Goal: Transaction & Acquisition: Purchase product/service

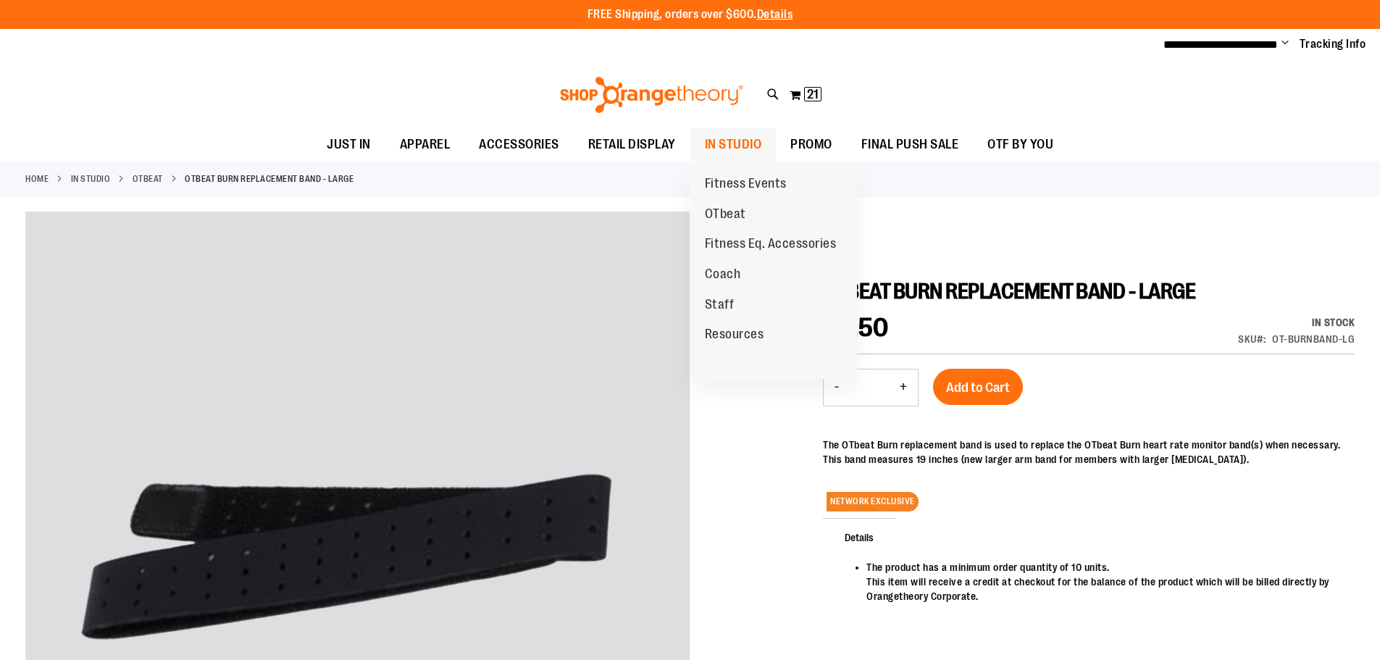
click at [708, 142] on span "IN STUDIO" at bounding box center [733, 144] width 57 height 33
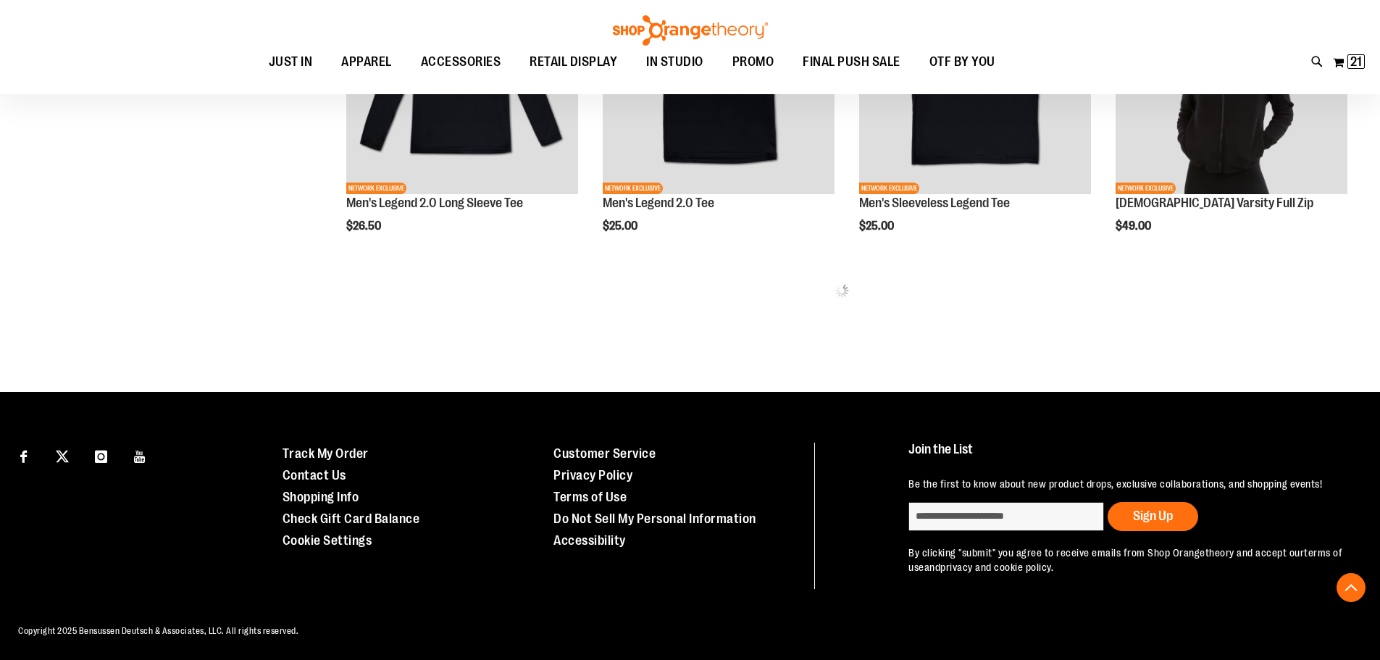
scroll to position [831, 0]
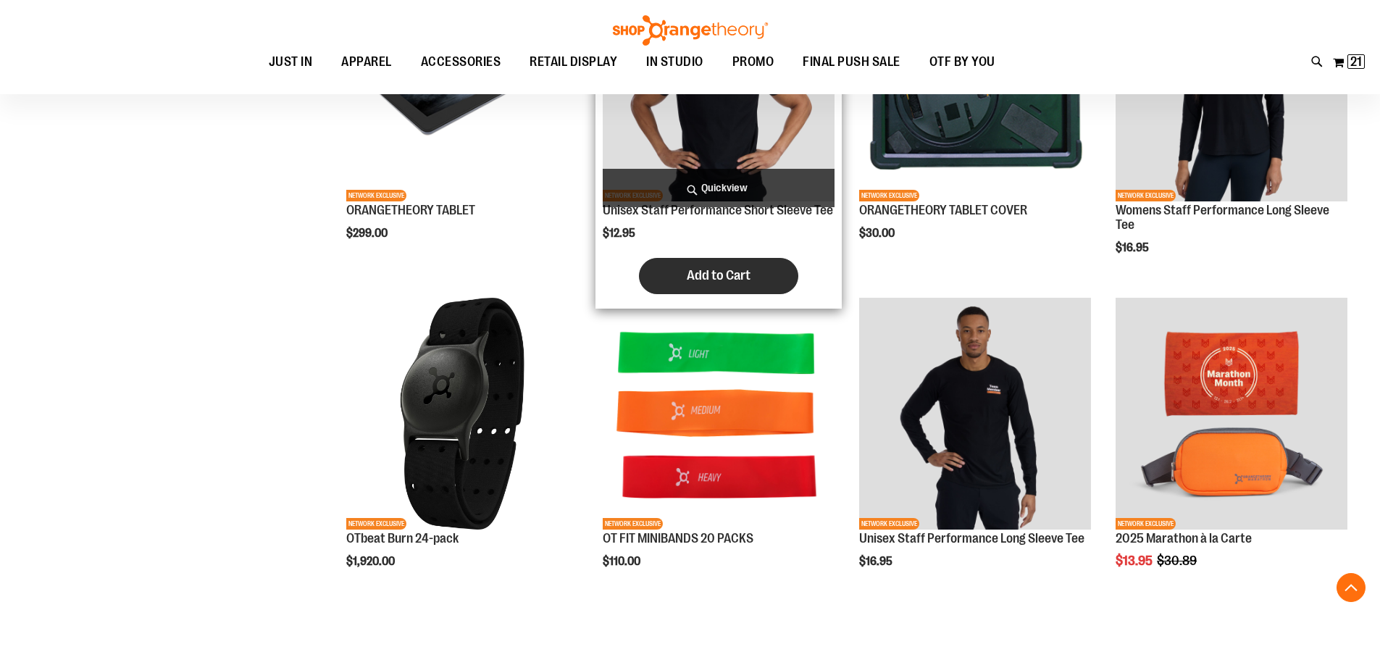
scroll to position [2497, 0]
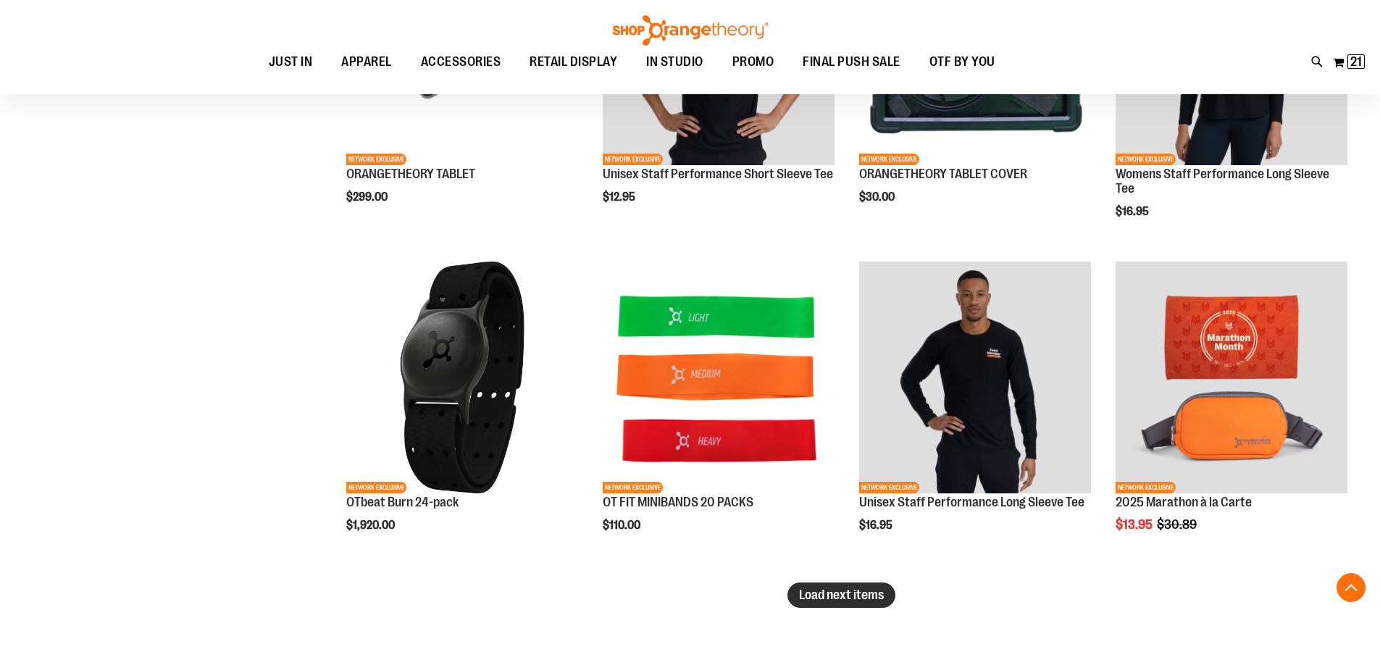
type input "**********"
click at [813, 600] on span "Load next items" at bounding box center [841, 594] width 85 height 14
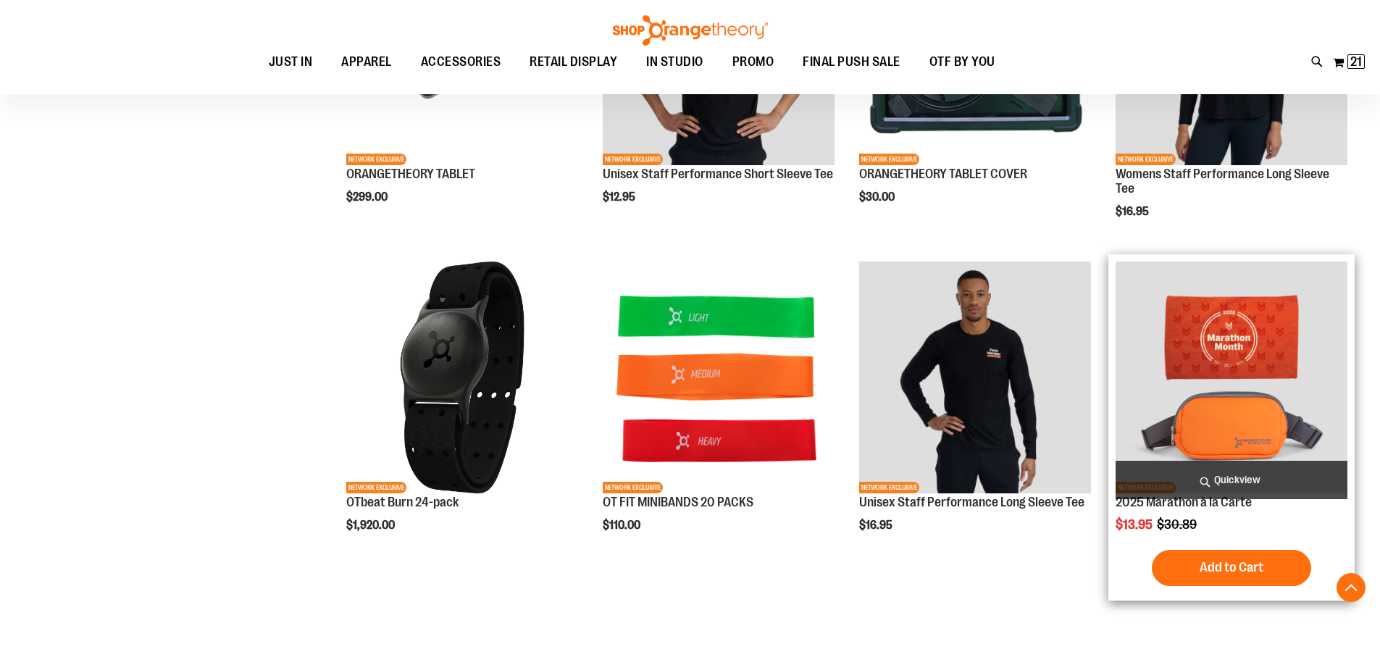
click at [1220, 343] on img "product" at bounding box center [1231, 377] width 232 height 232
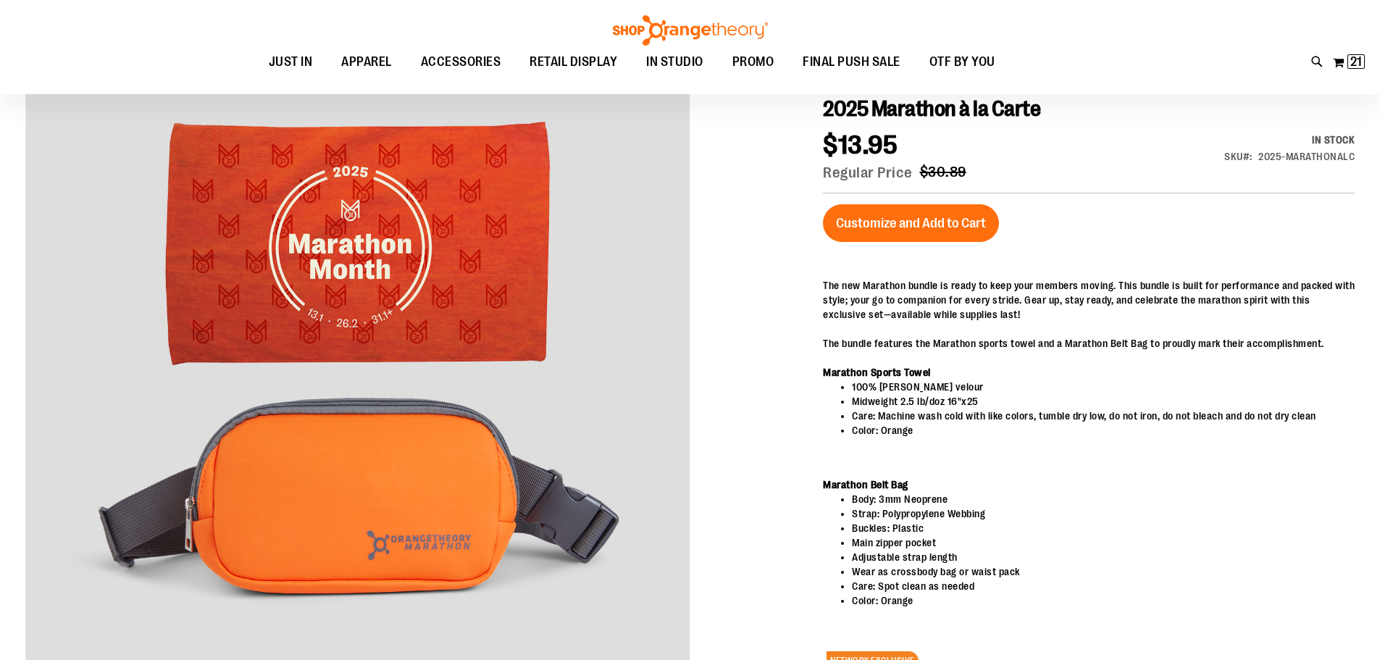
scroll to position [217, 0]
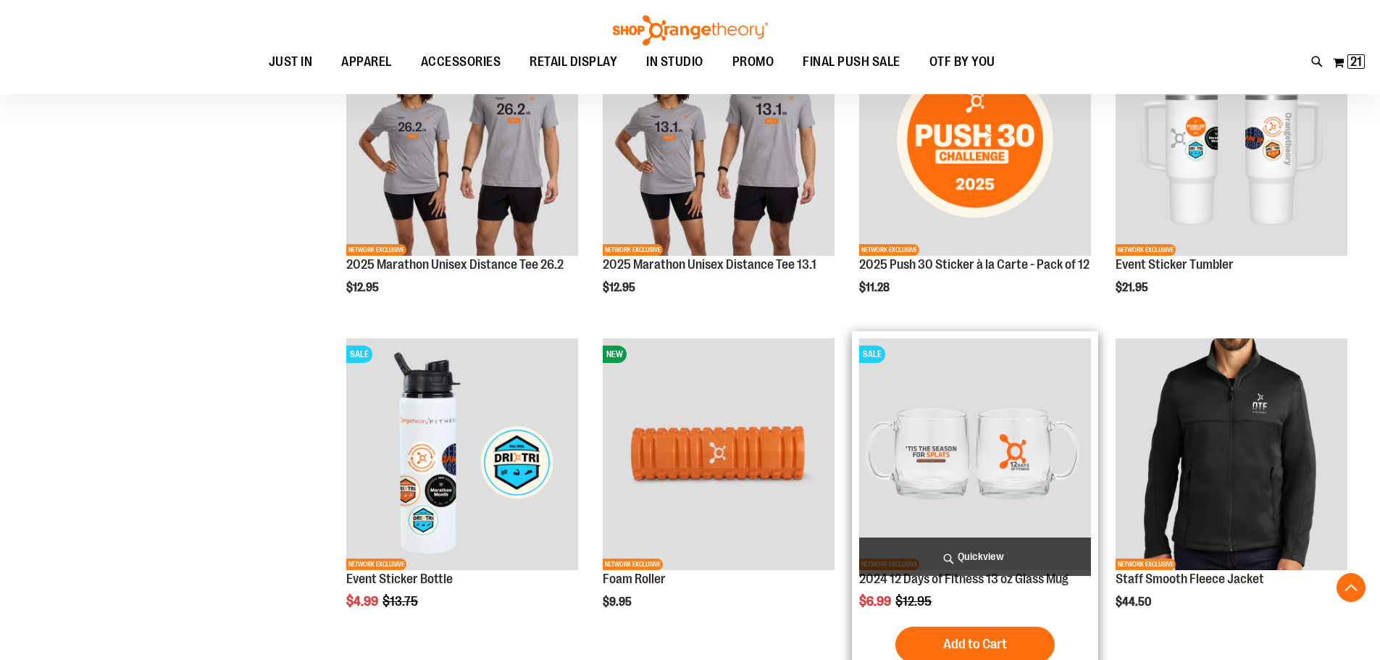
scroll to position [1275, 0]
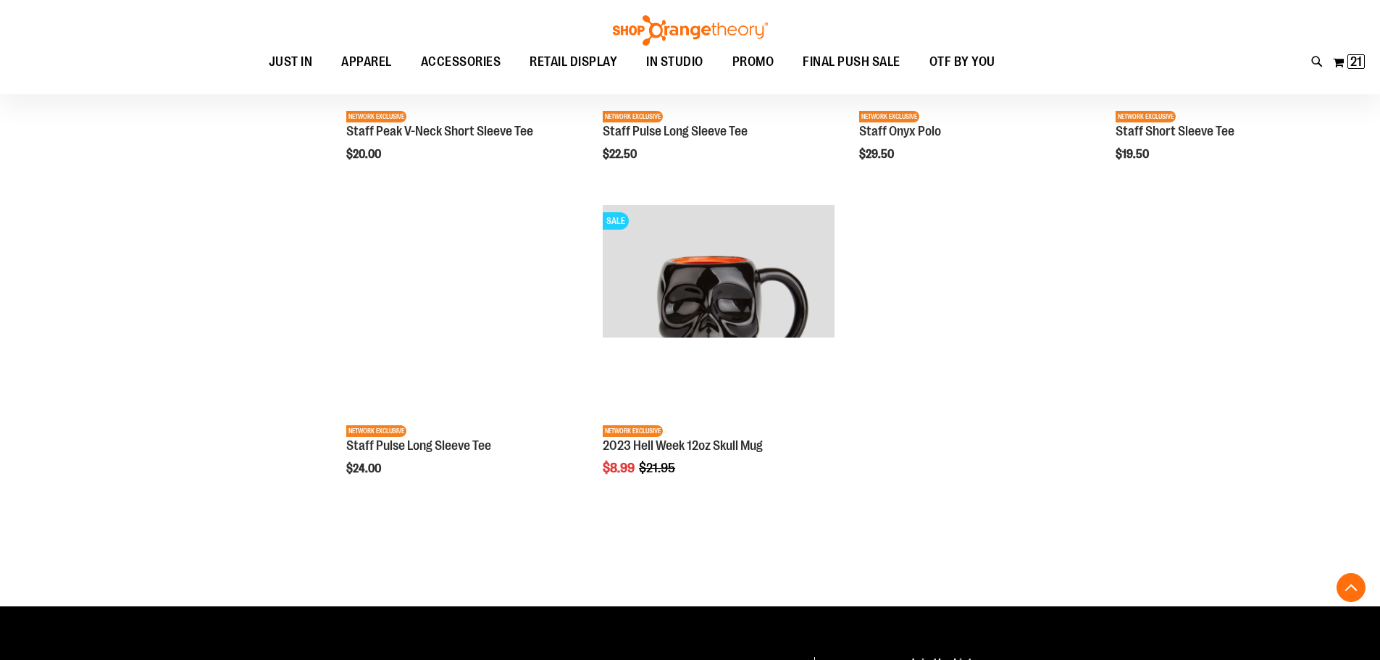
scroll to position [2324, 0]
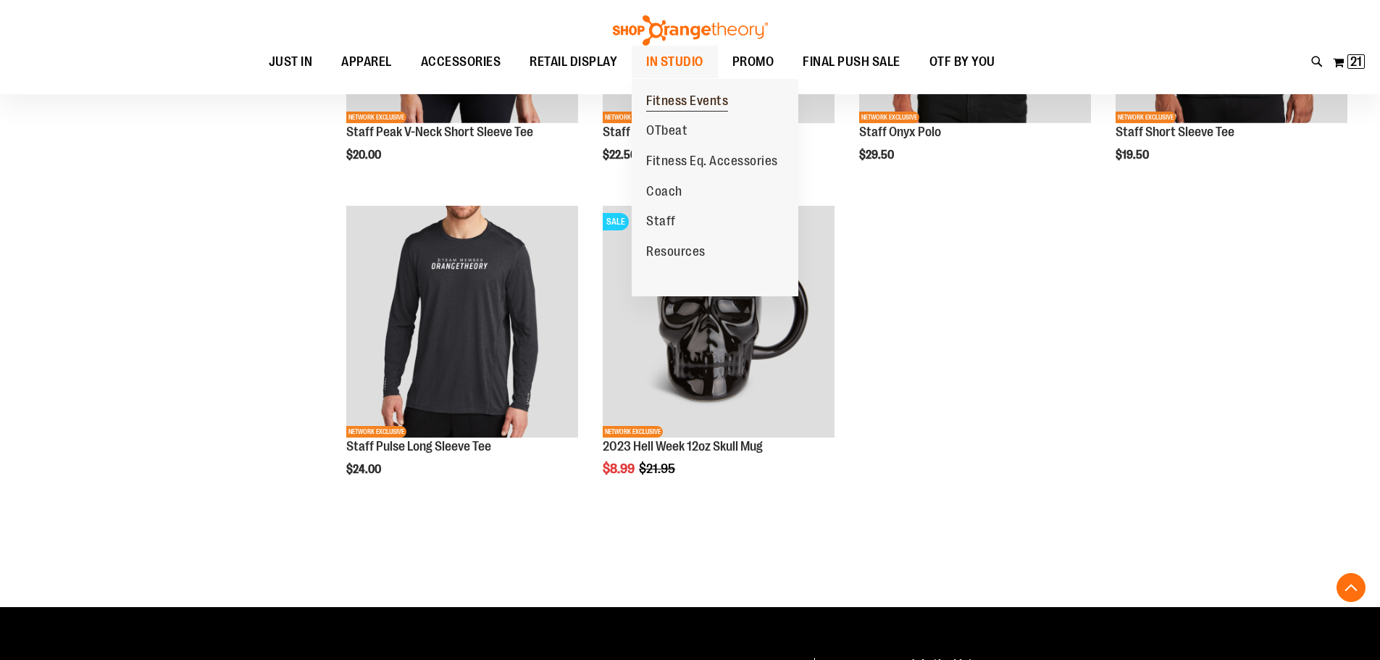
type input "**********"
click at [694, 96] on span "Fitness Events" at bounding box center [687, 102] width 82 height 18
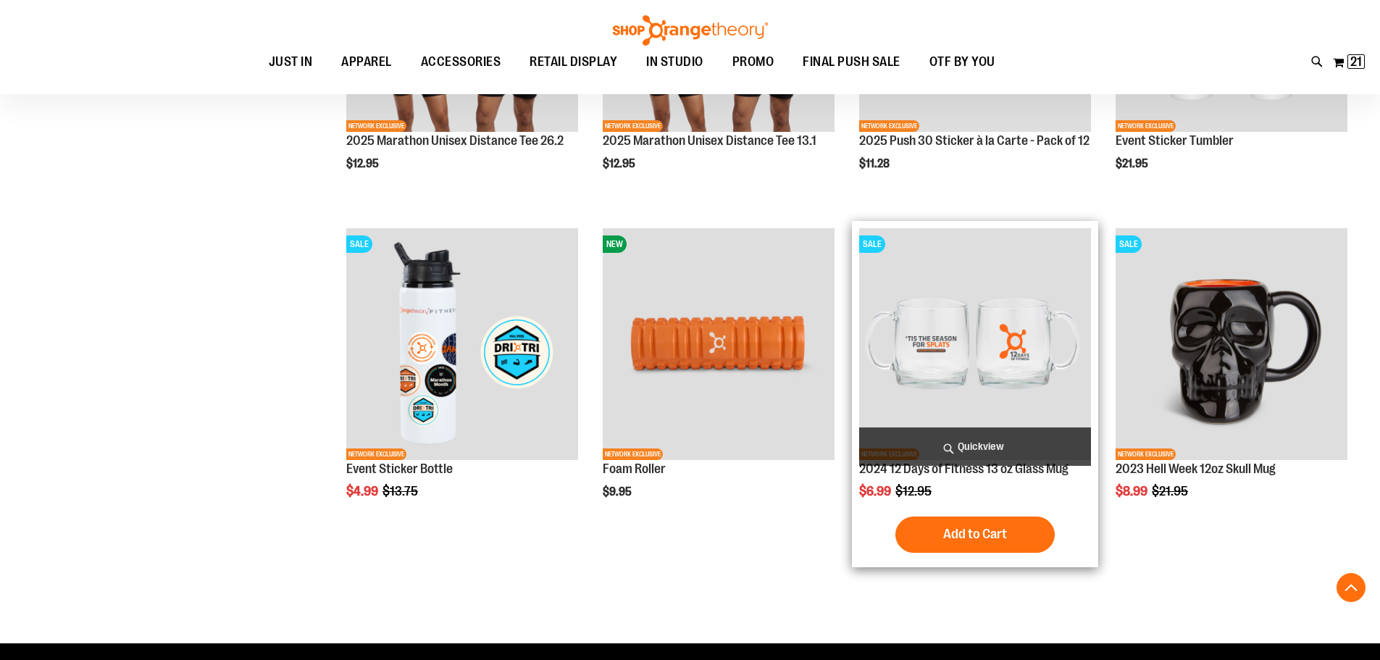
scroll to position [724, 0]
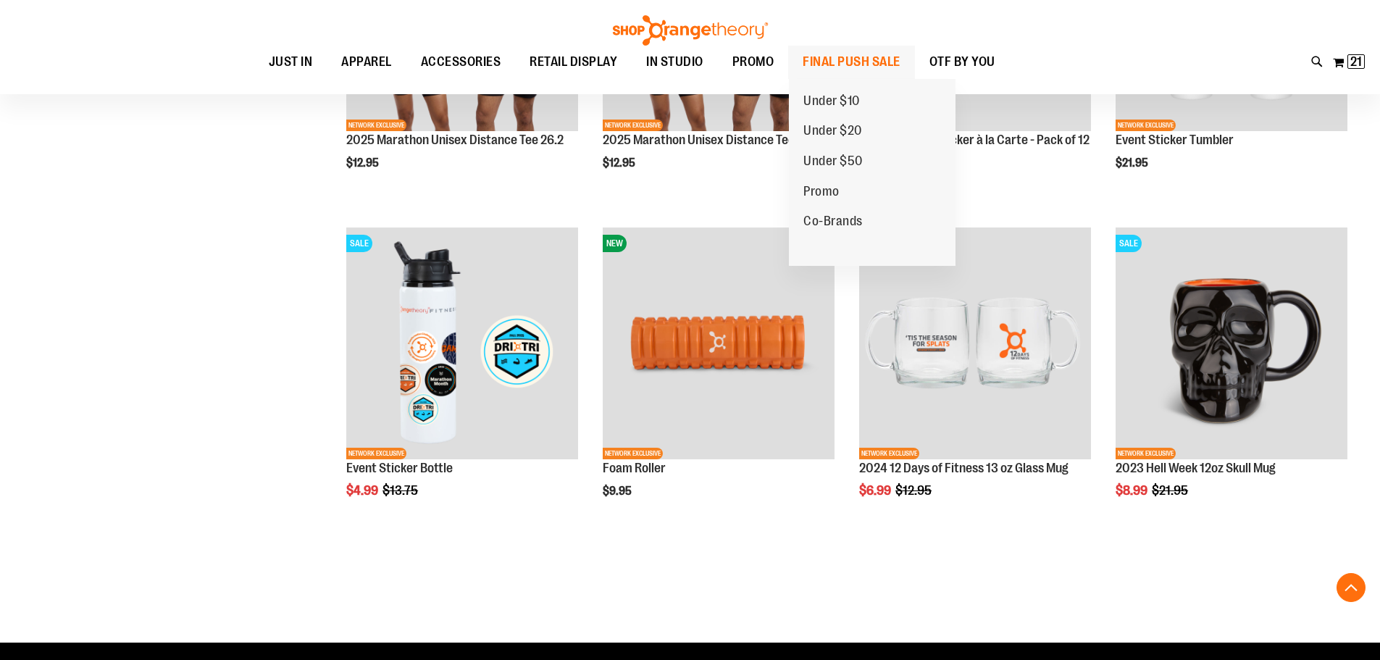
type input "**********"
click at [860, 52] on span "FINAL PUSH SALE" at bounding box center [852, 62] width 98 height 33
click at [853, 62] on span "FINAL PUSH SALE" at bounding box center [852, 62] width 98 height 33
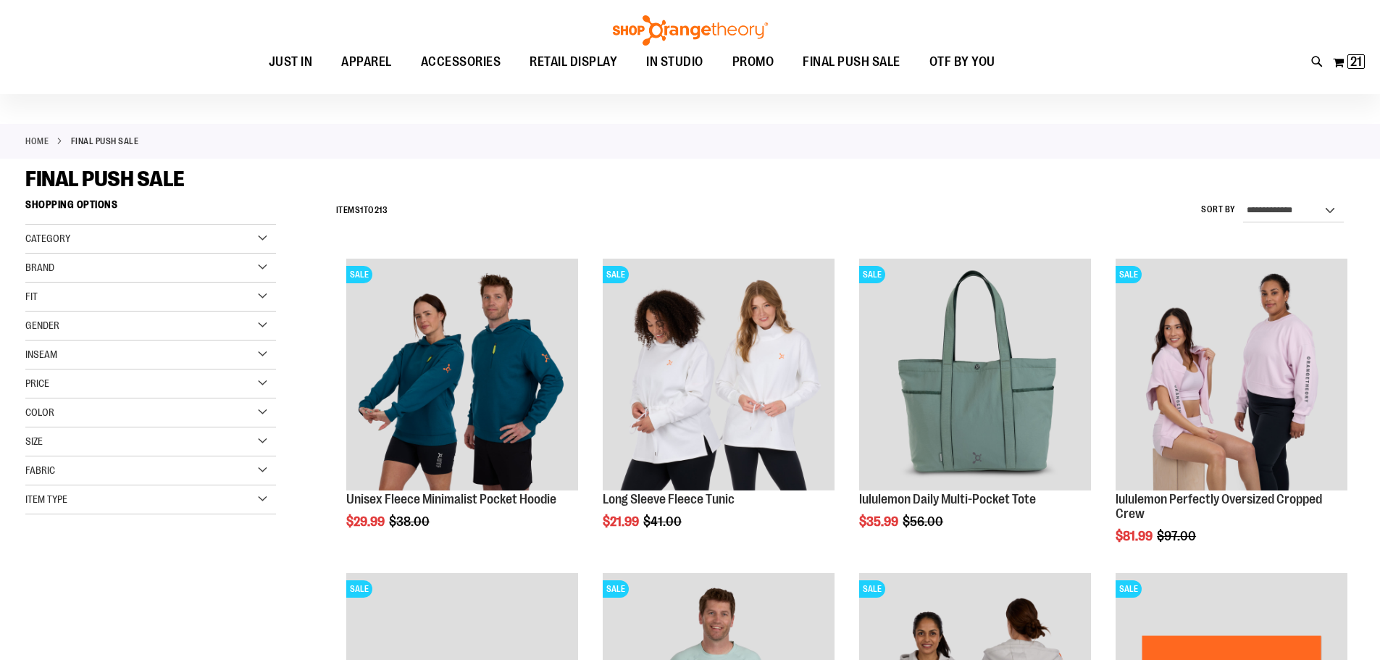
scroll to position [72, 0]
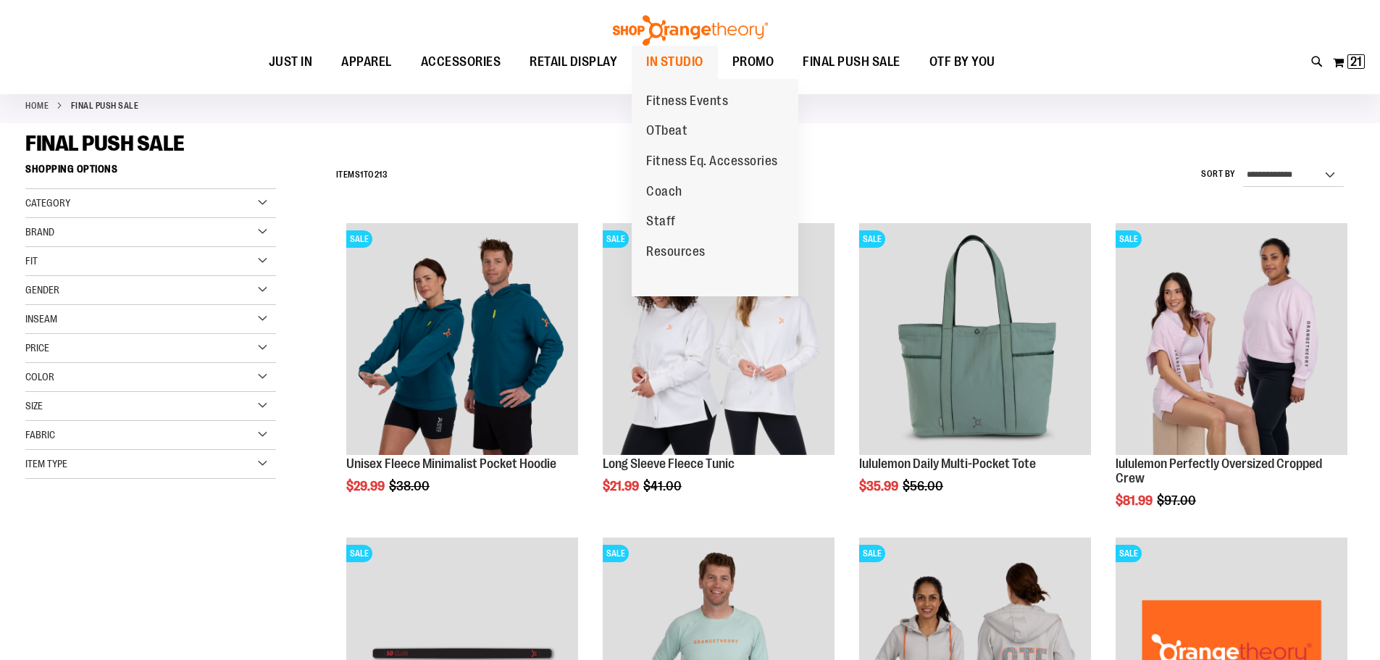
type input "**********"
click at [669, 61] on span "IN STUDIO" at bounding box center [674, 62] width 57 height 33
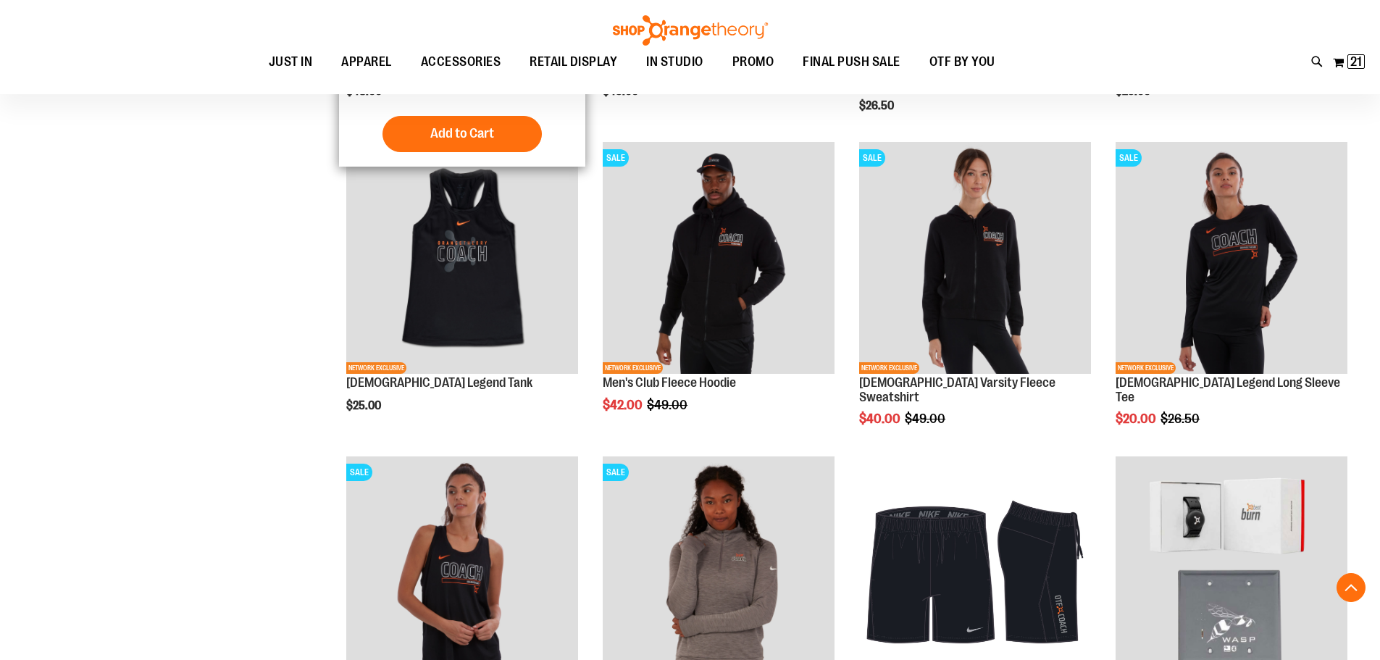
scroll to position [1674, 0]
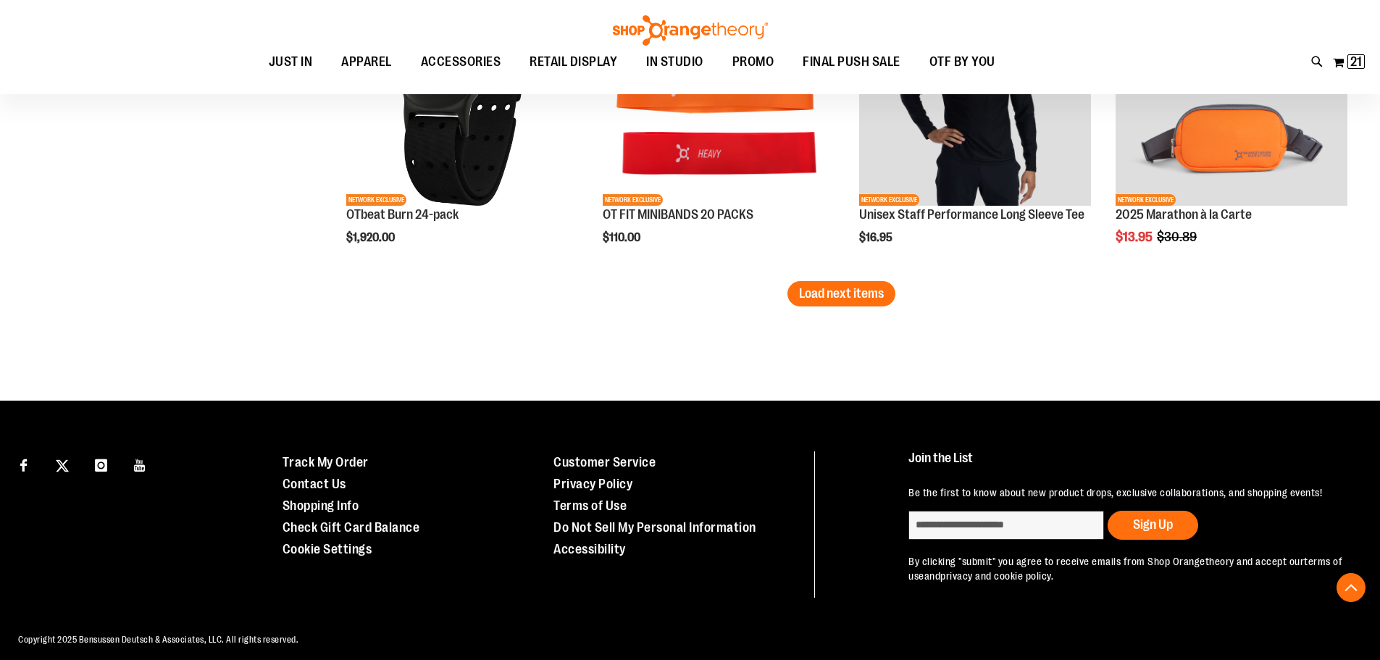
scroll to position [2845, 0]
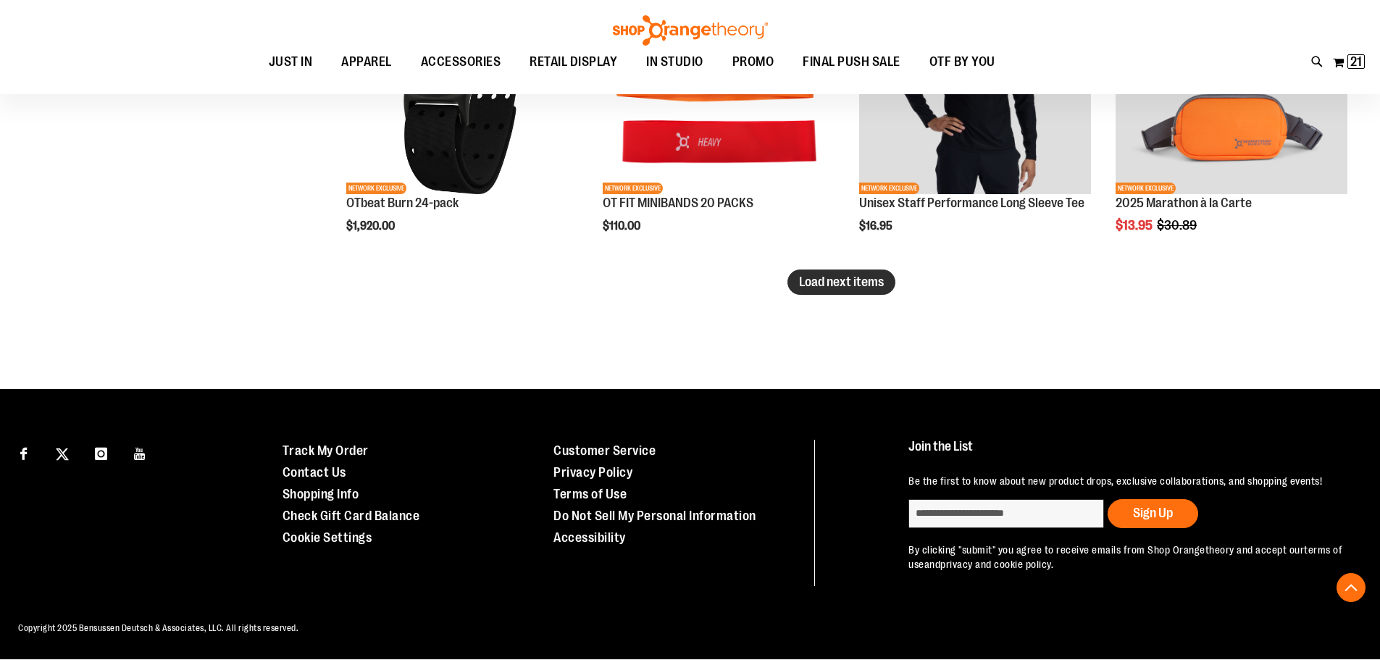
type input "**********"
click at [885, 279] on button "Load next items" at bounding box center [841, 281] width 108 height 25
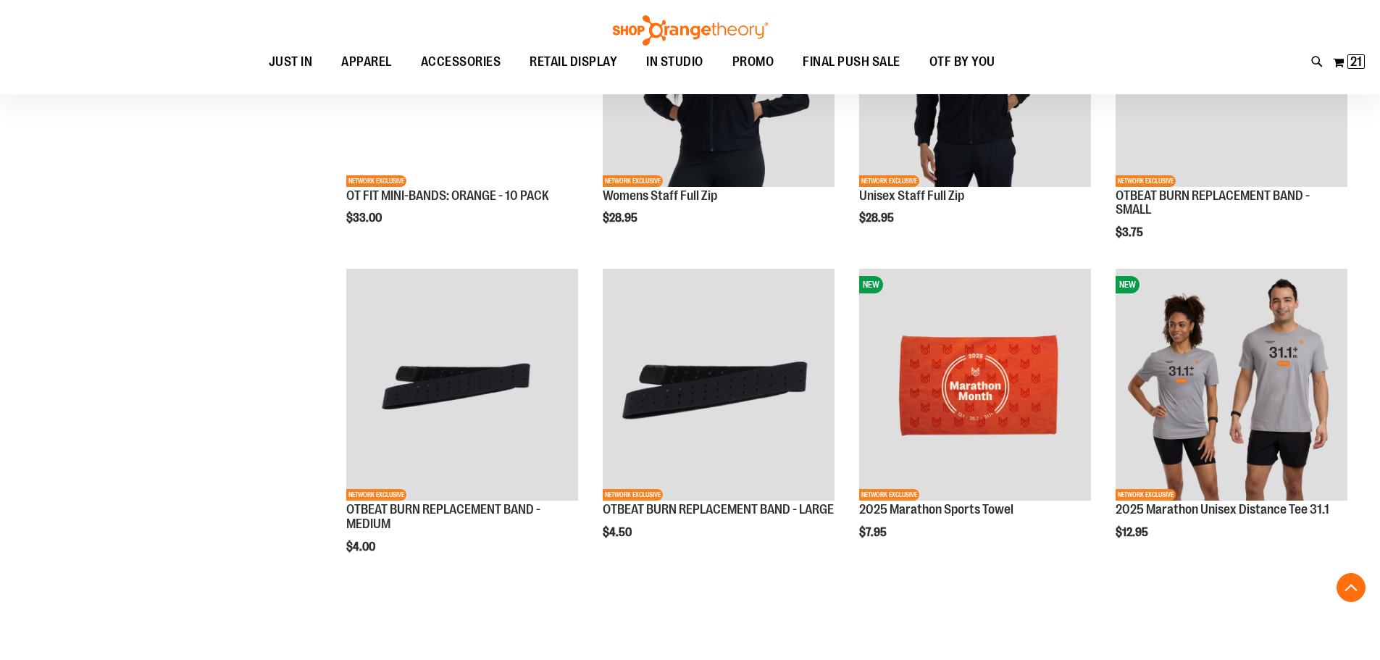
scroll to position [3497, 0]
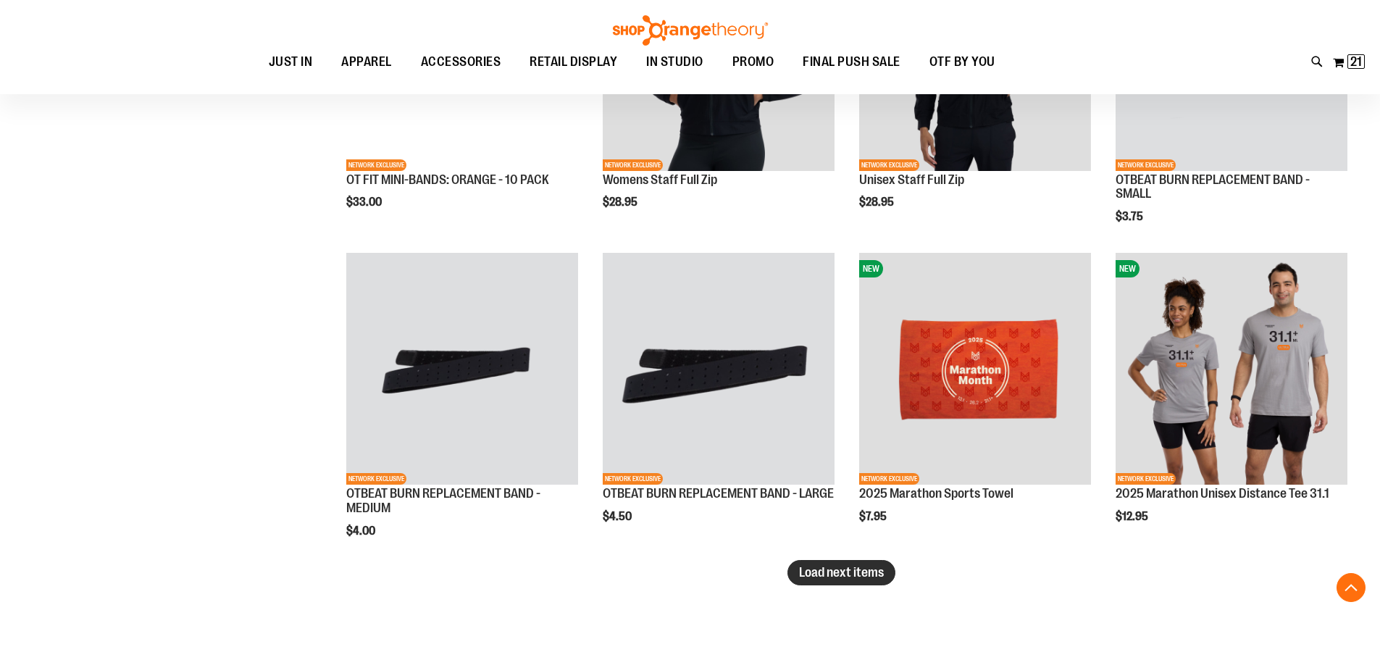
click at [848, 574] on span "Load next items" at bounding box center [841, 572] width 85 height 14
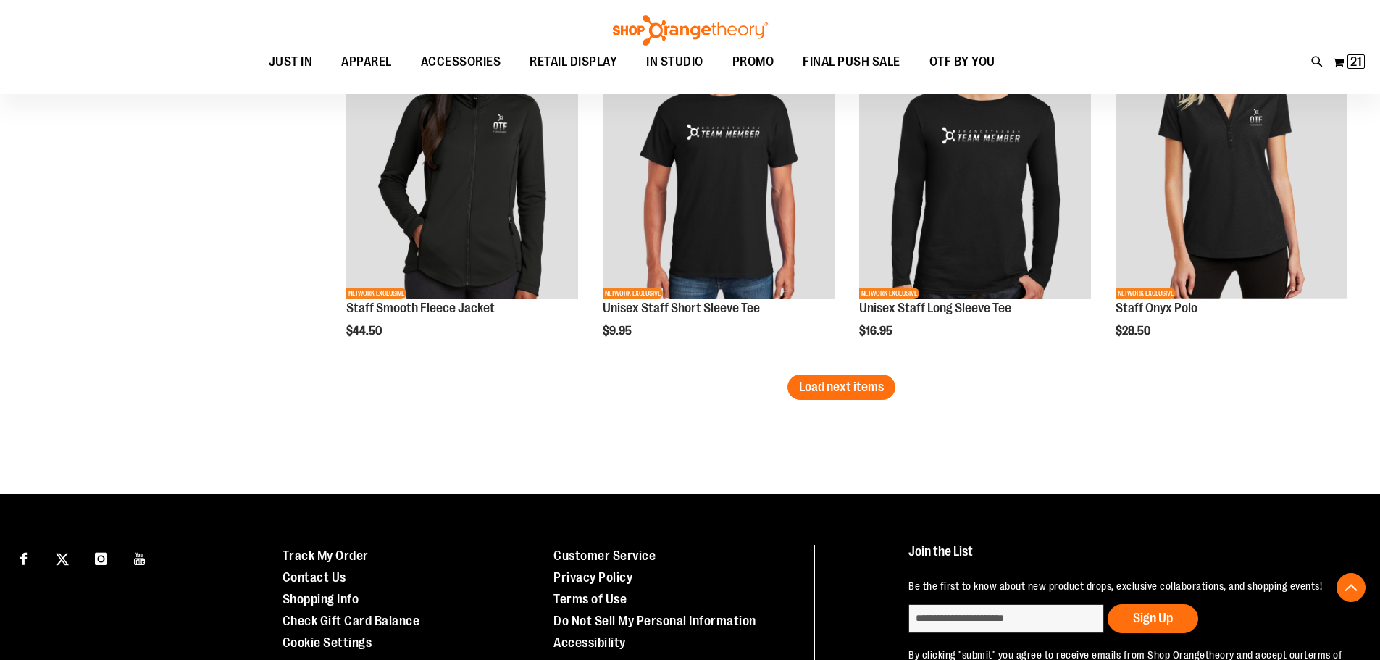
scroll to position [4656, 0]
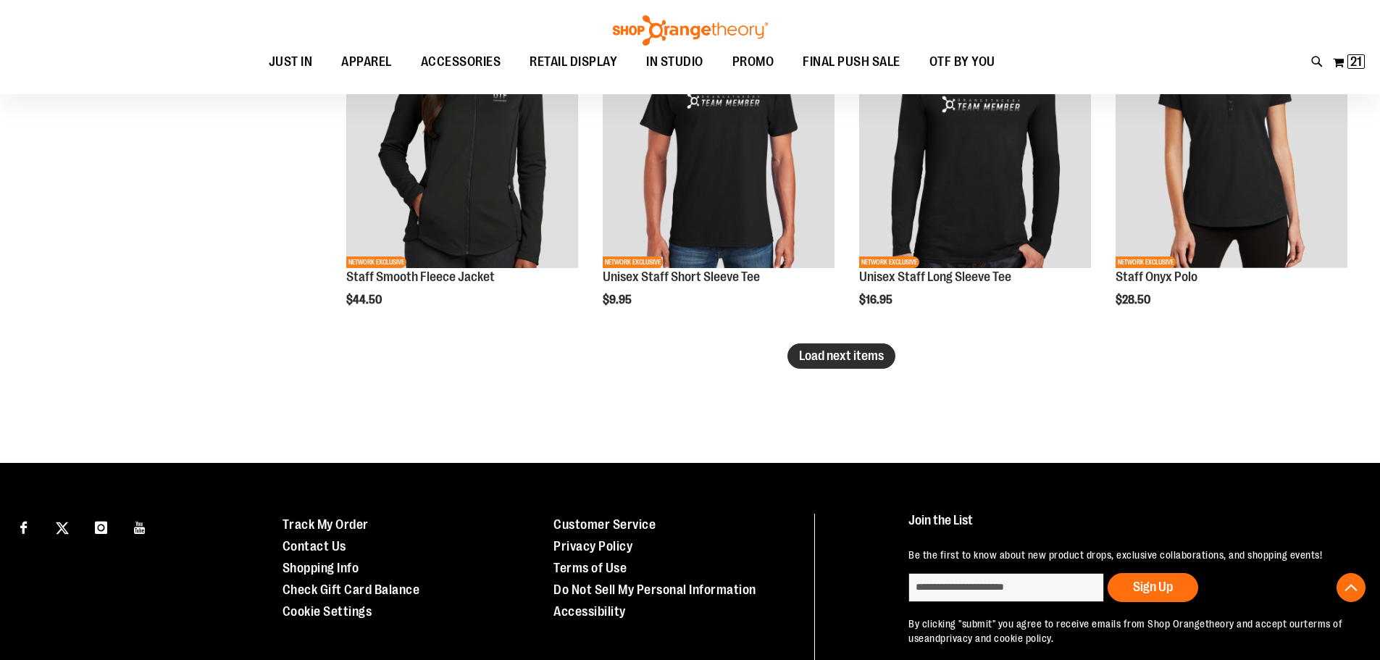
click at [862, 359] on span "Load next items" at bounding box center [841, 355] width 85 height 14
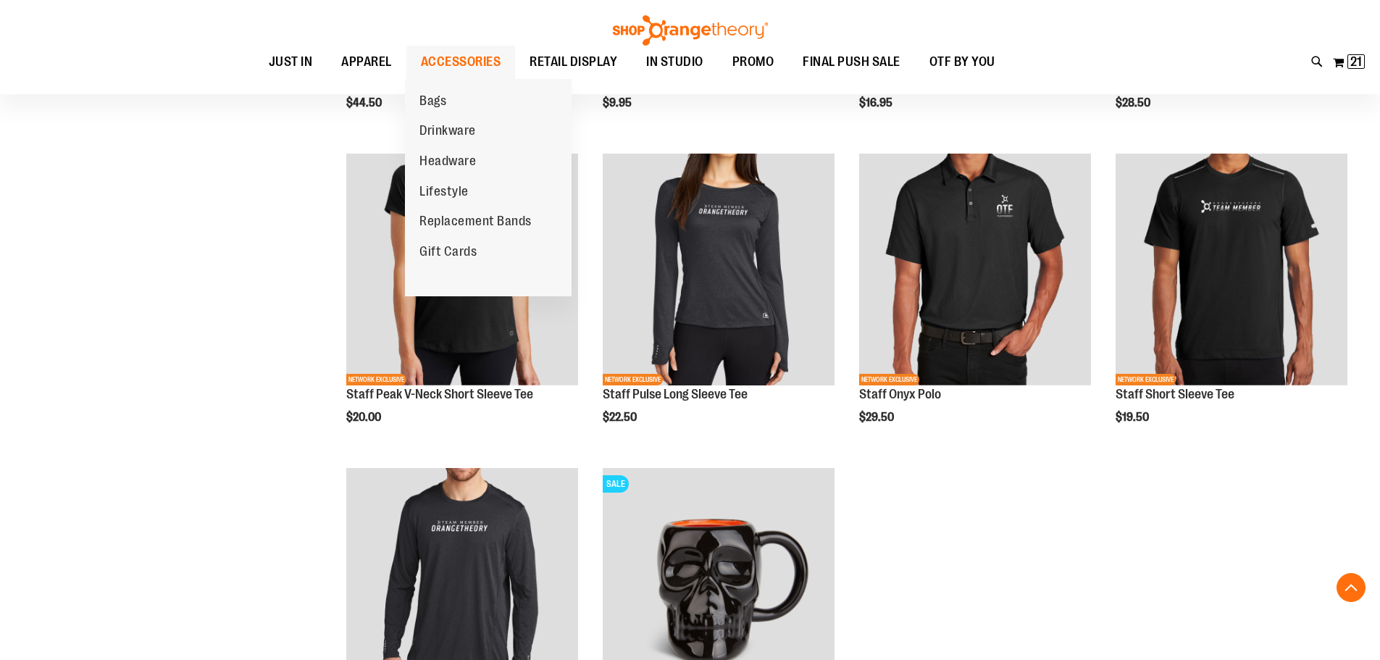
scroll to position [4898, 0]
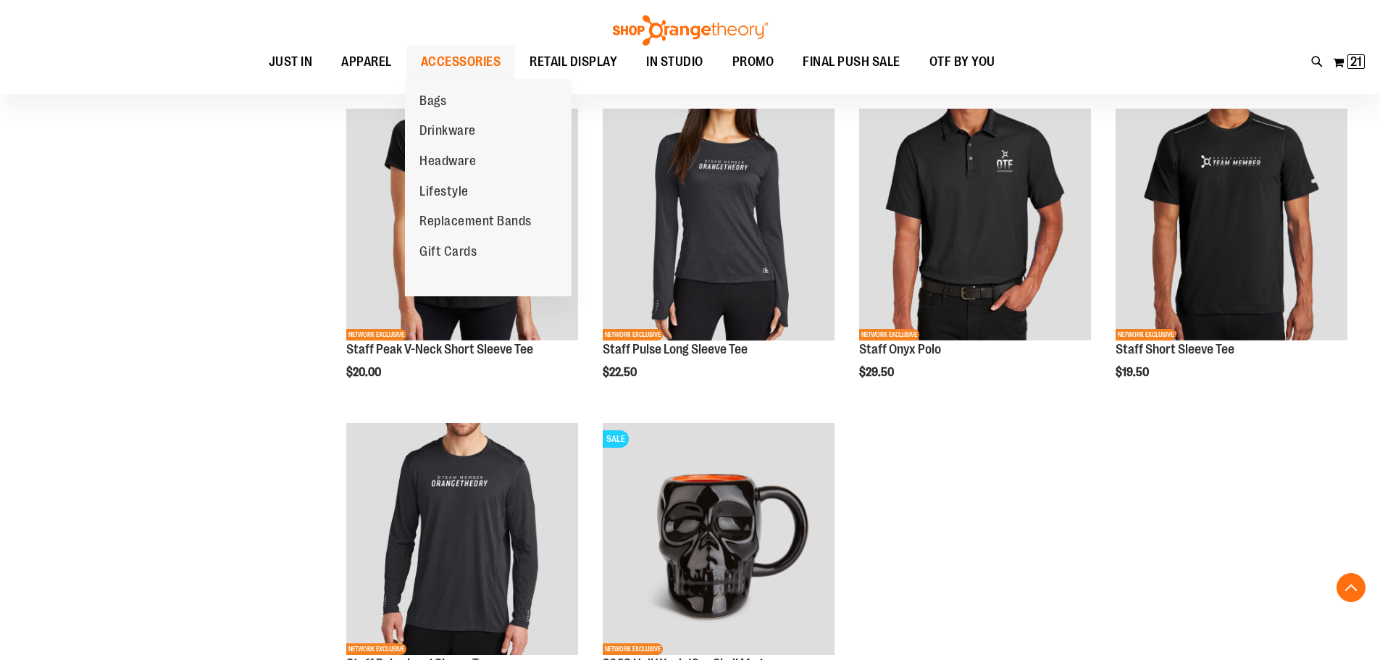
click at [460, 64] on span "ACCESSORIES" at bounding box center [461, 62] width 80 height 33
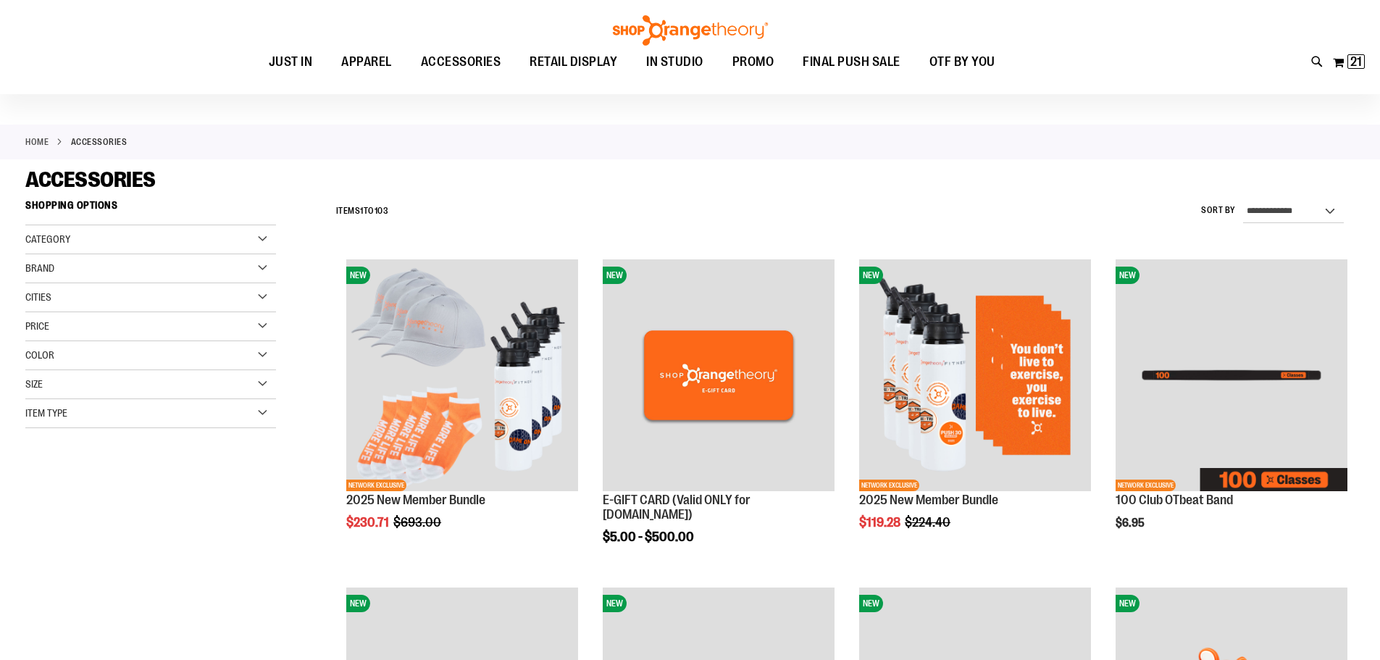
scroll to position [72, 0]
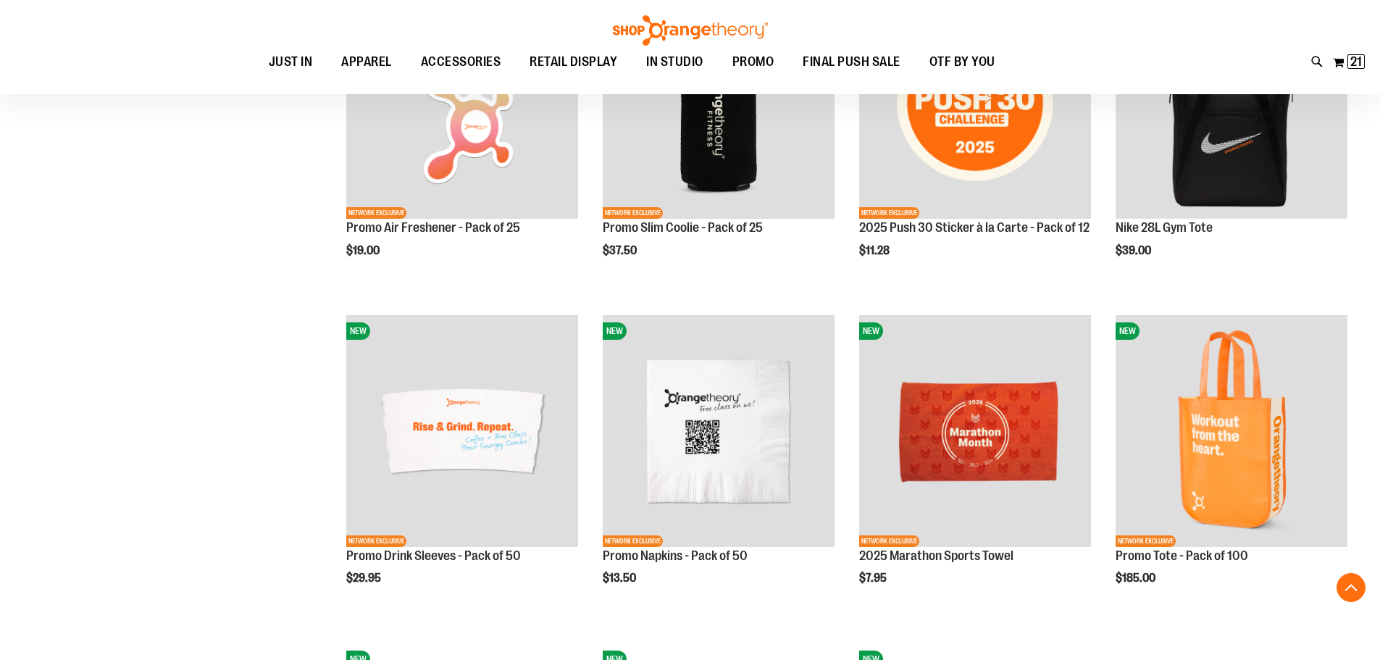
scroll to position [1303, 0]
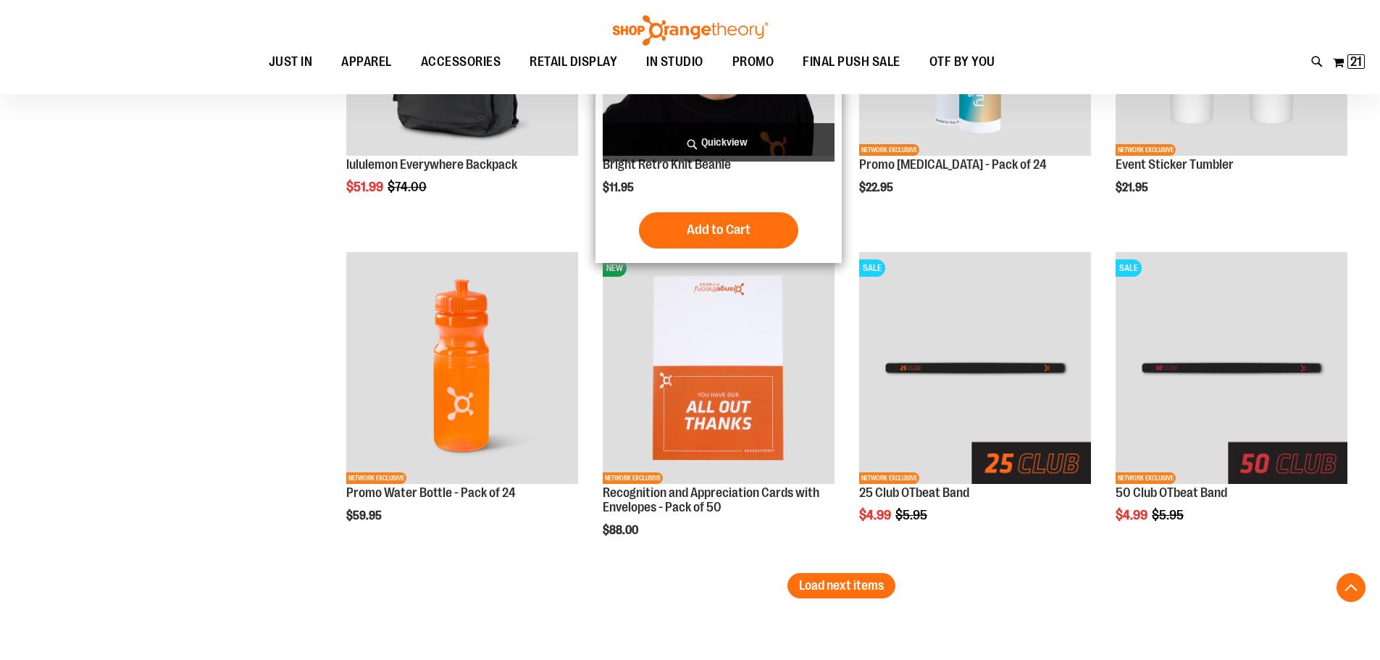
scroll to position [2679, 0]
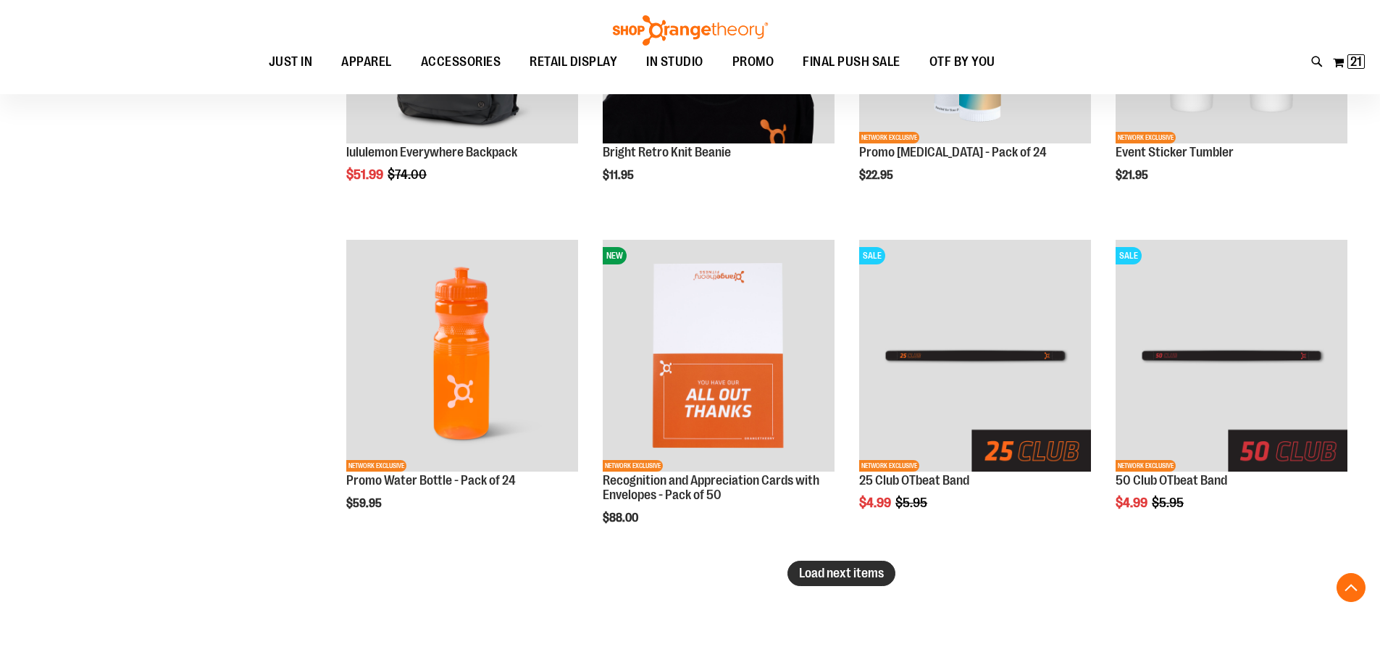
type input "**********"
click at [862, 564] on button "Load next items" at bounding box center [841, 573] width 108 height 25
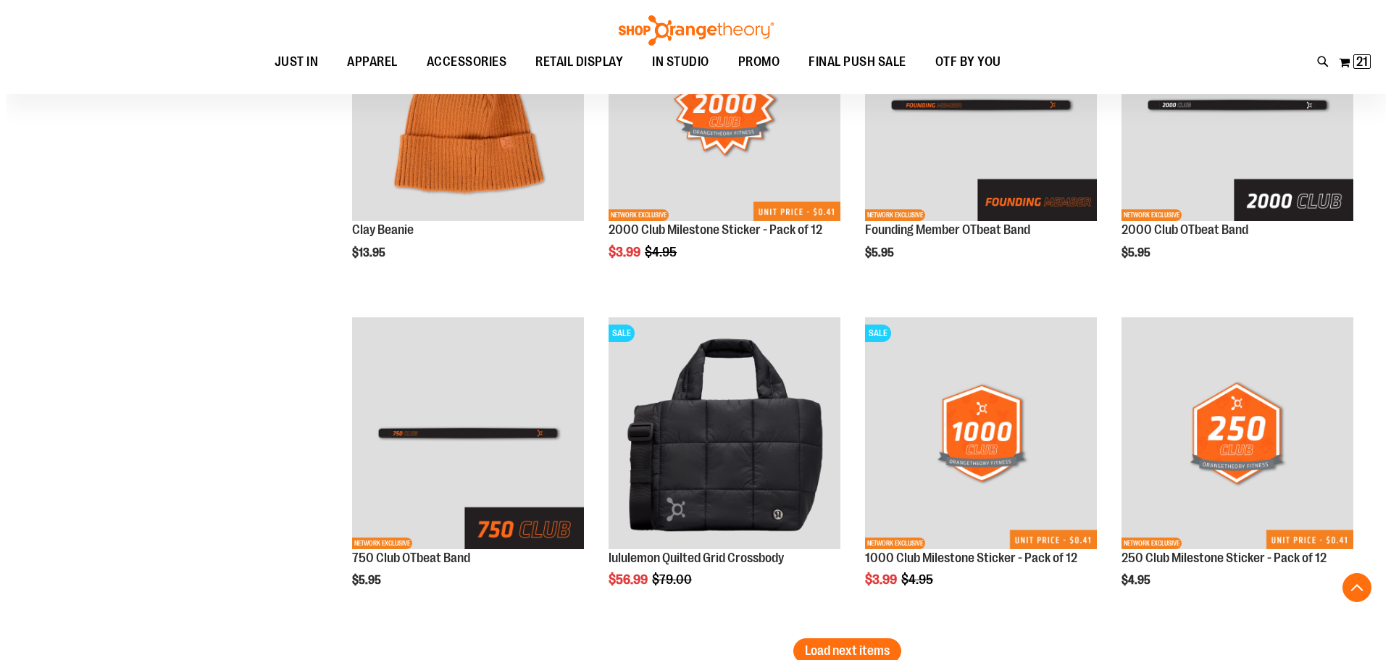
scroll to position [3756, 0]
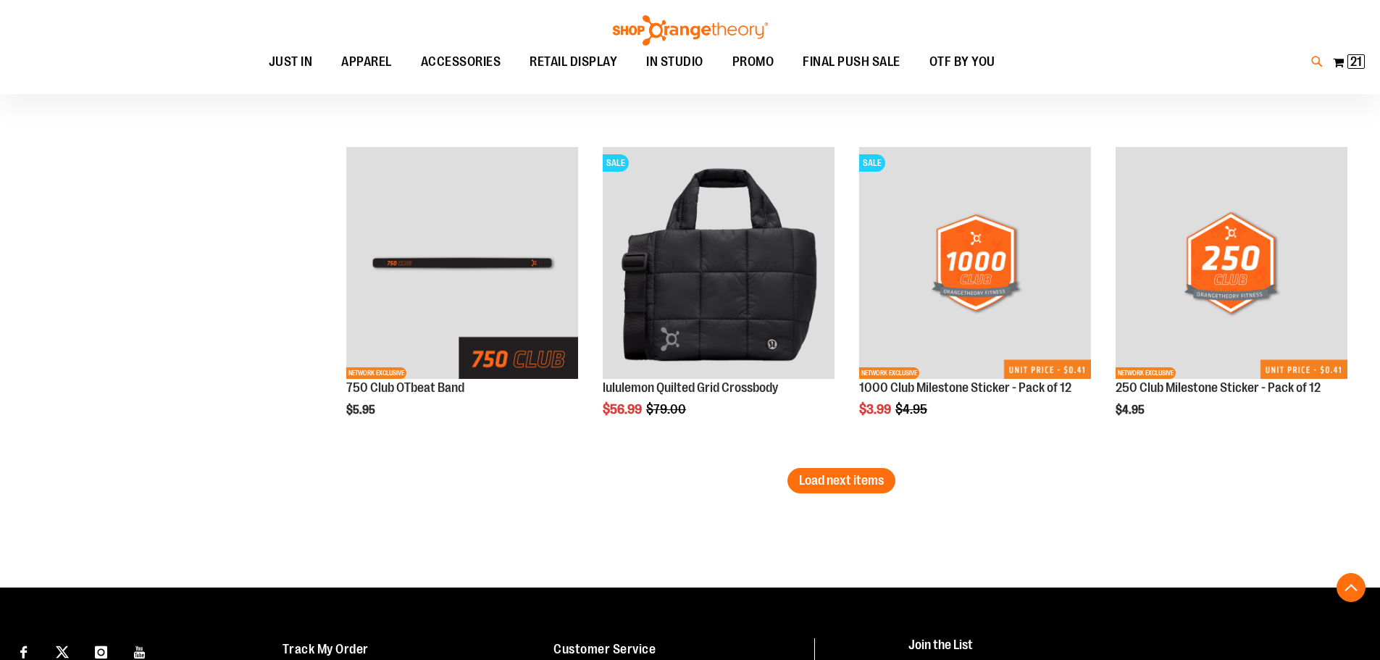
click at [1311, 62] on icon at bounding box center [1317, 62] width 12 height 17
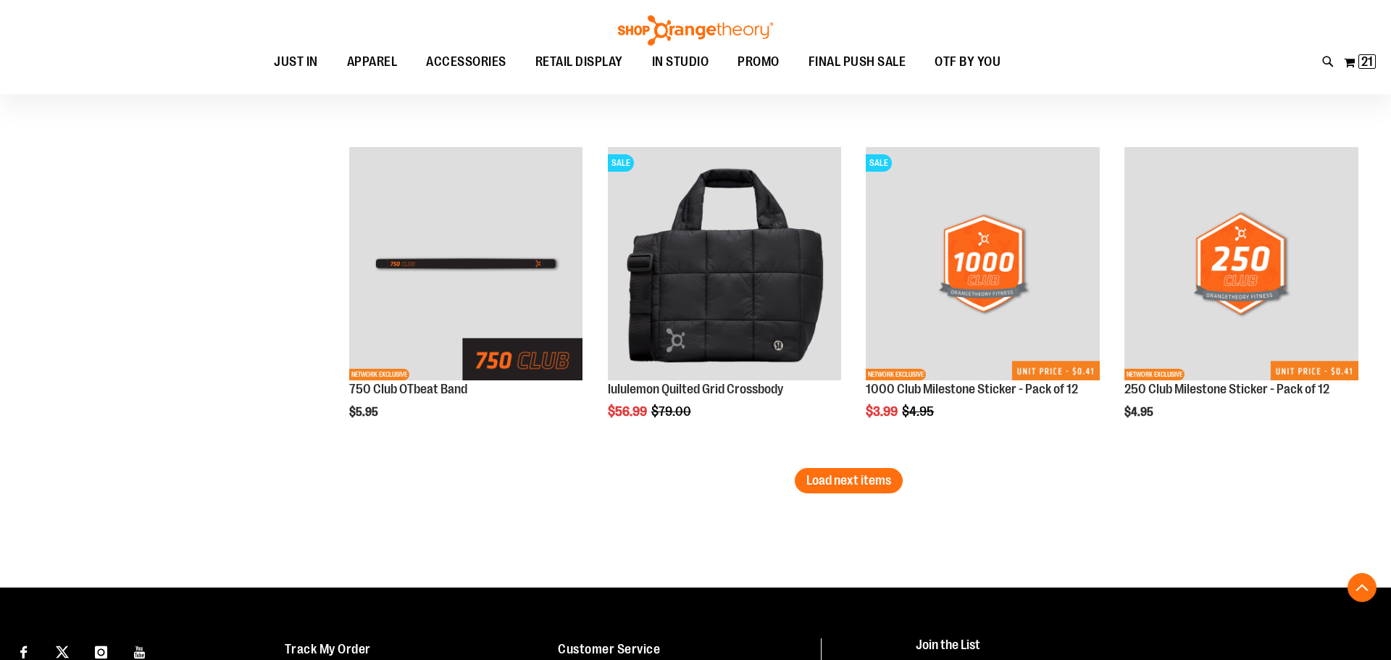
type input "*****"
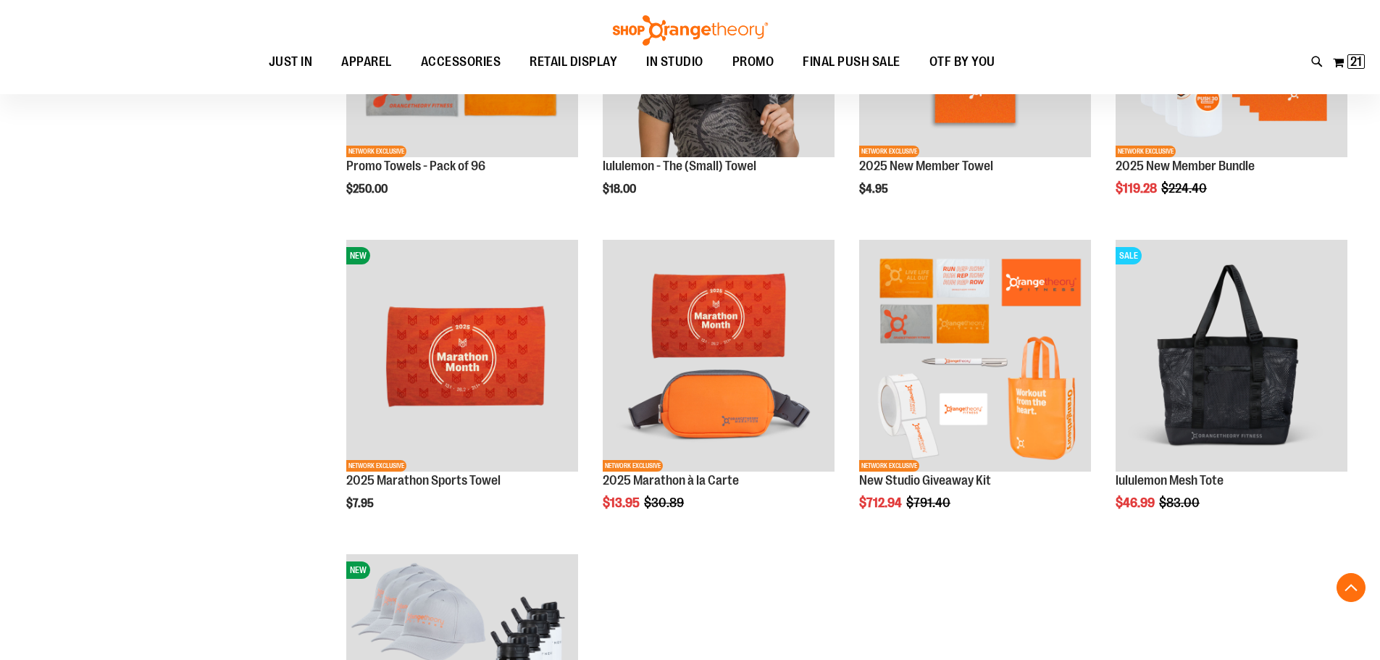
scroll to position [361, 0]
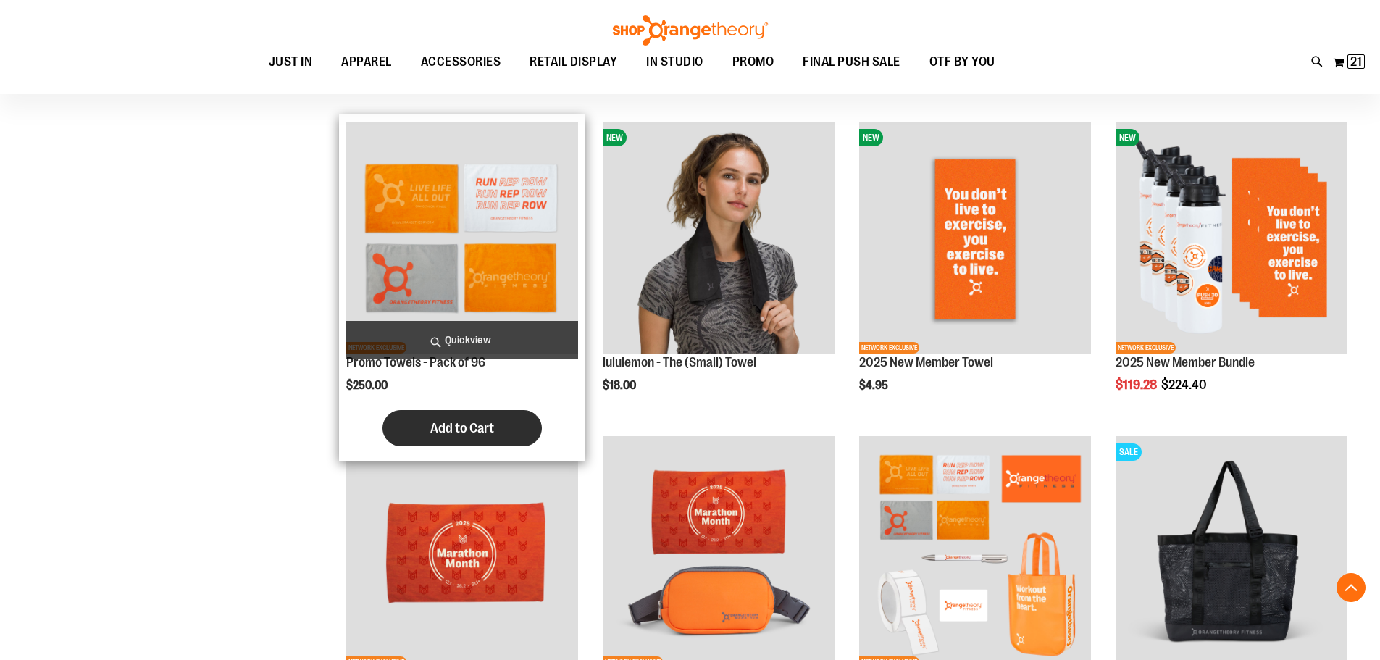
type input "**********"
click at [422, 422] on button "Add to Cart" at bounding box center [461, 428] width 159 height 36
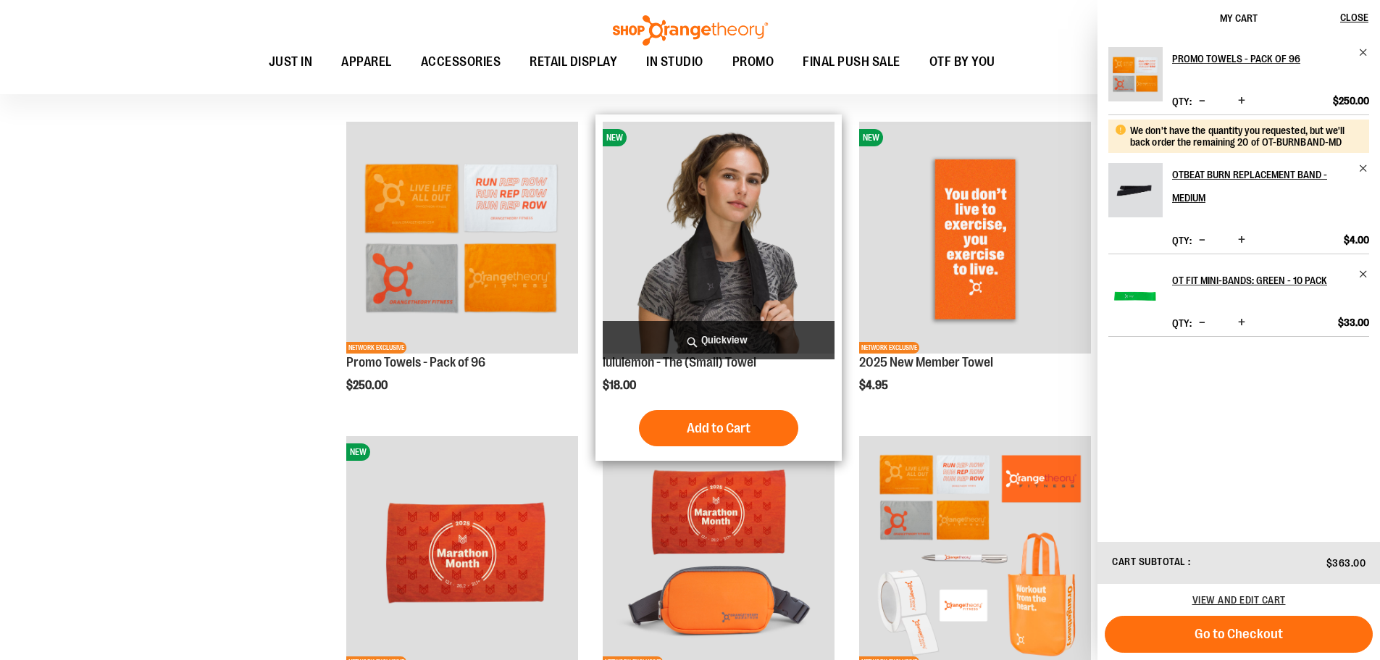
click at [758, 254] on img "product" at bounding box center [719, 238] width 232 height 232
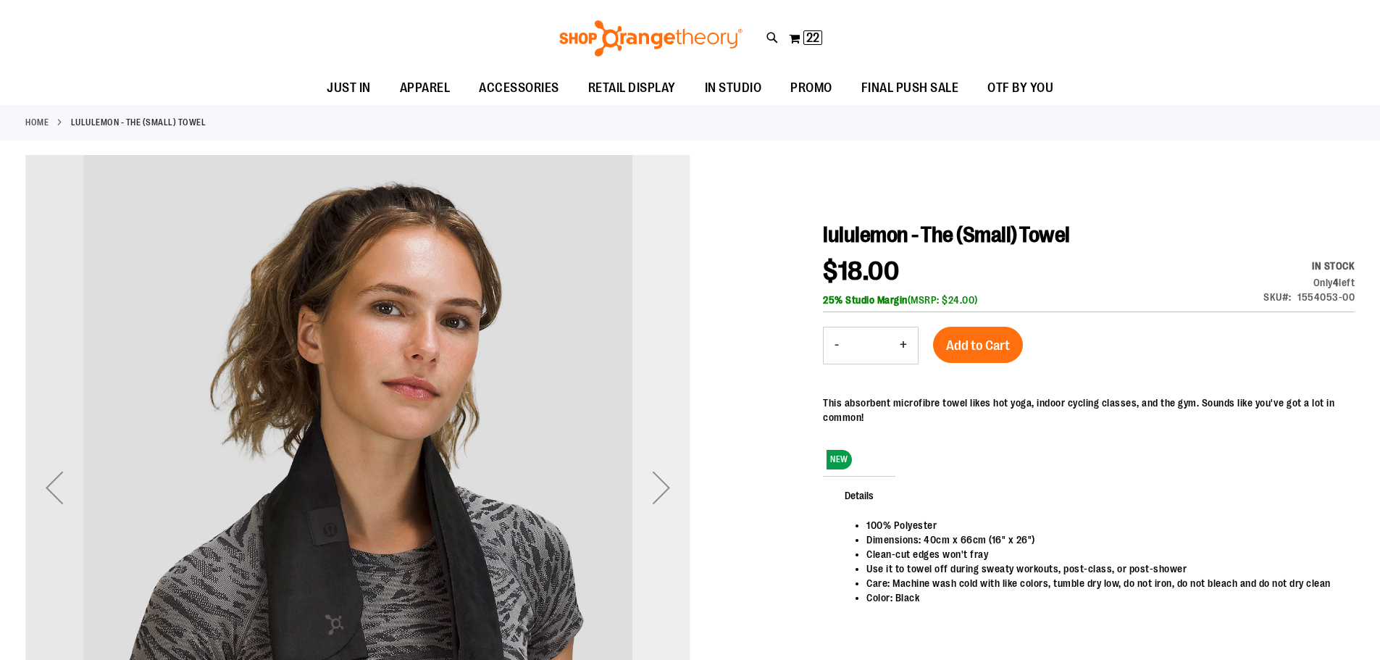
scroll to position [144, 0]
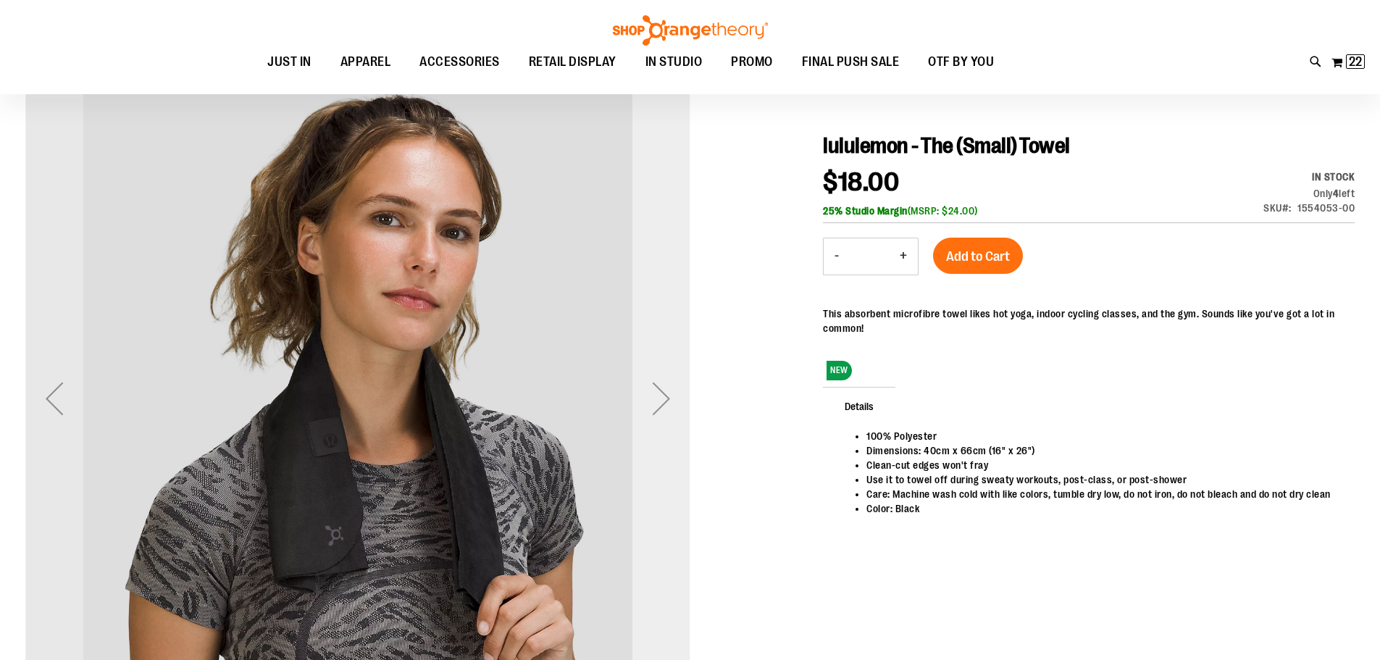
type input "**********"
click at [671, 391] on div "Next" at bounding box center [661, 398] width 58 height 58
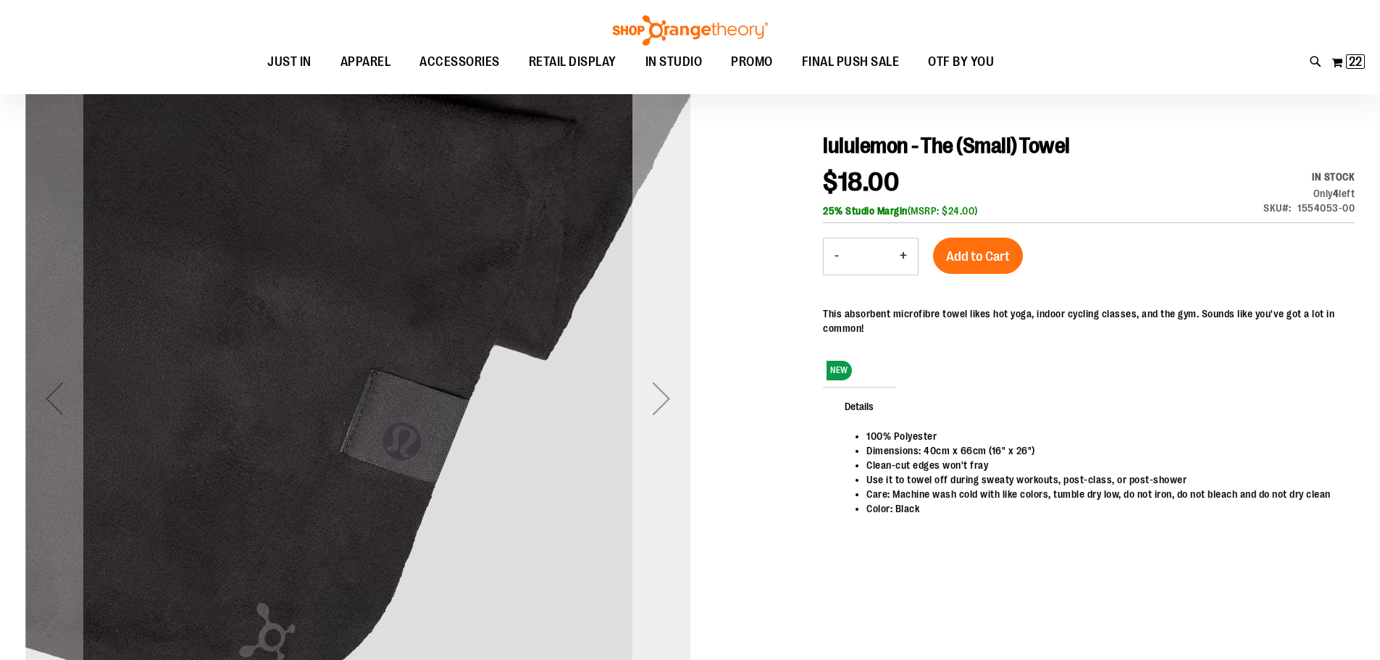
click at [669, 391] on div "Next" at bounding box center [661, 398] width 58 height 58
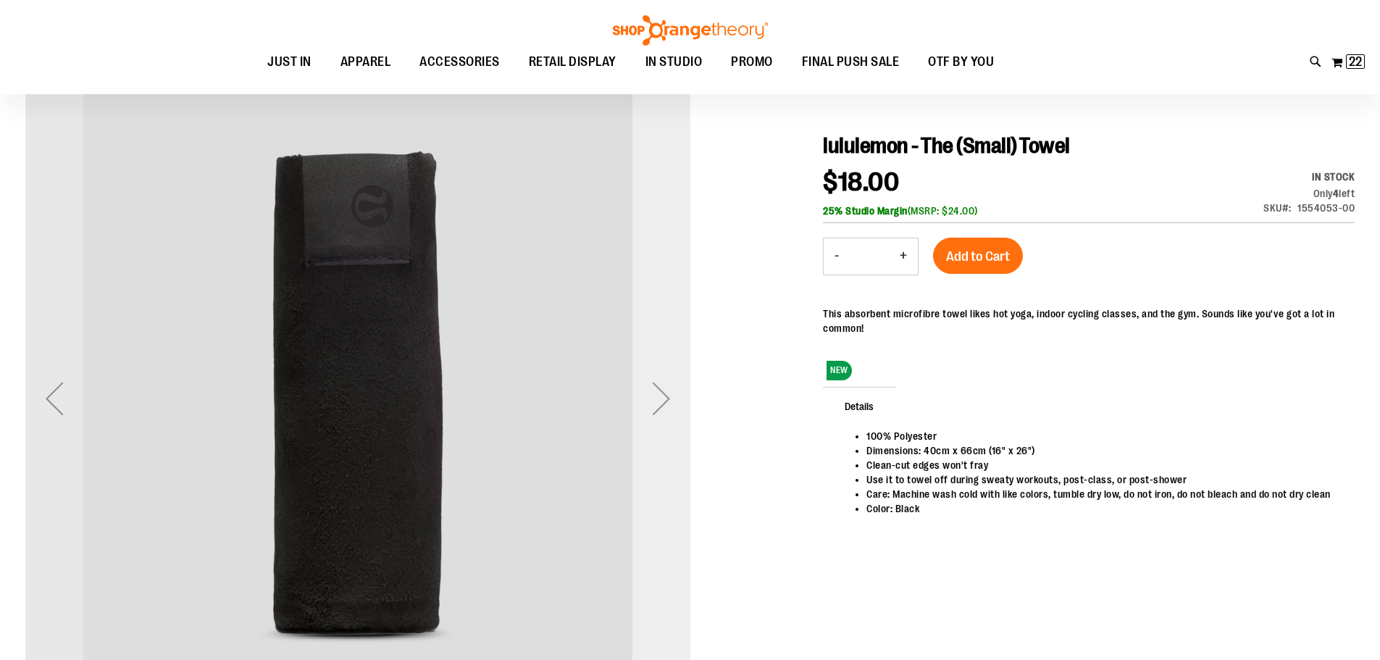
click at [669, 391] on div "Next" at bounding box center [661, 398] width 58 height 58
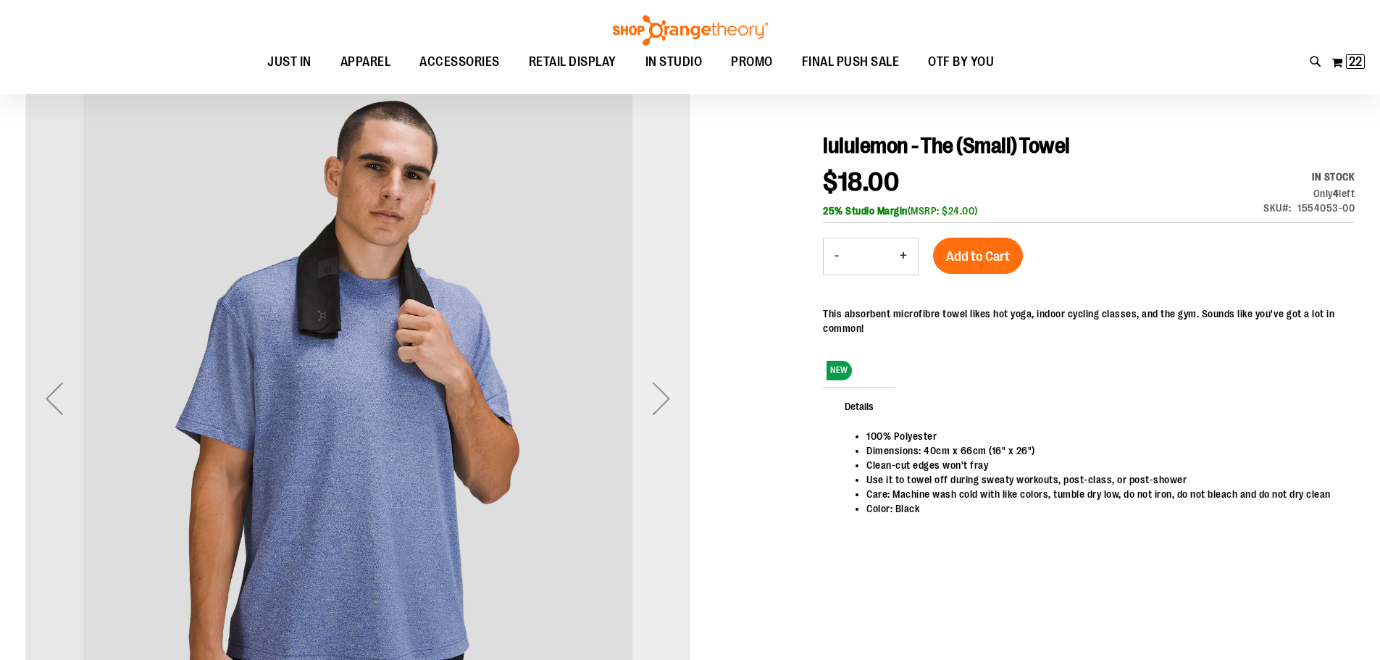
click at [669, 391] on div "Next" at bounding box center [661, 398] width 58 height 58
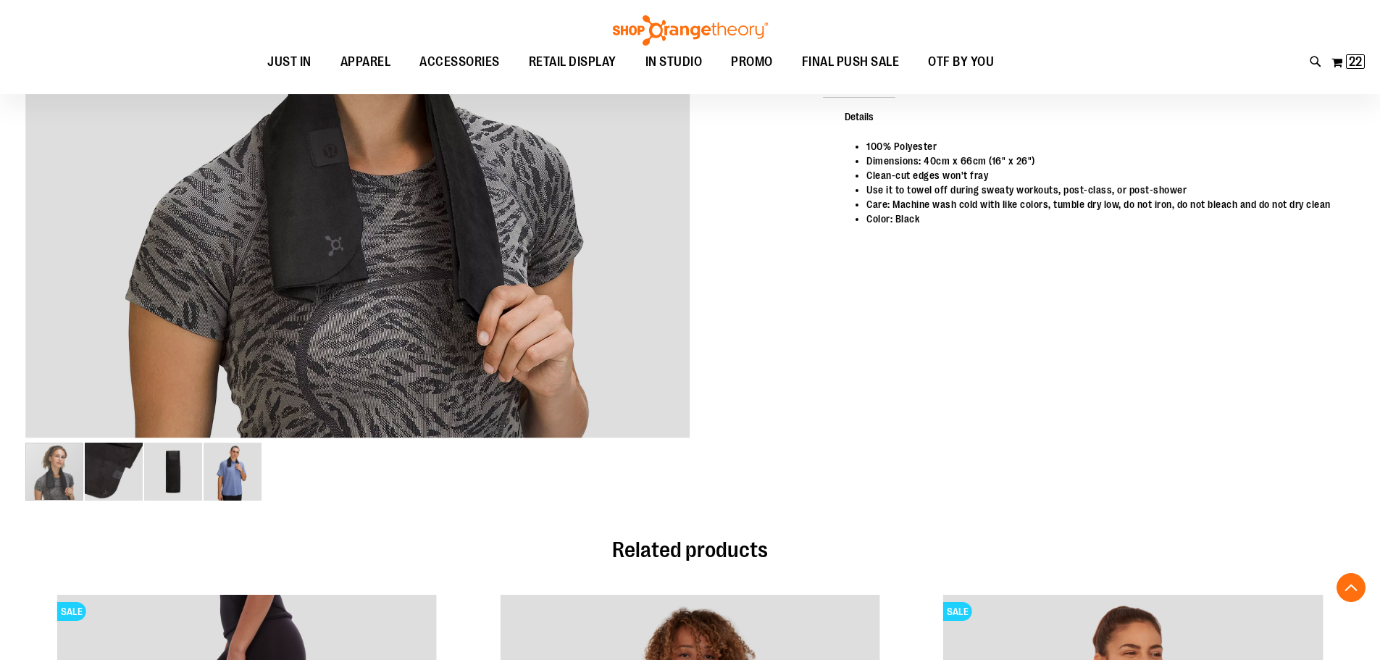
scroll to position [724, 0]
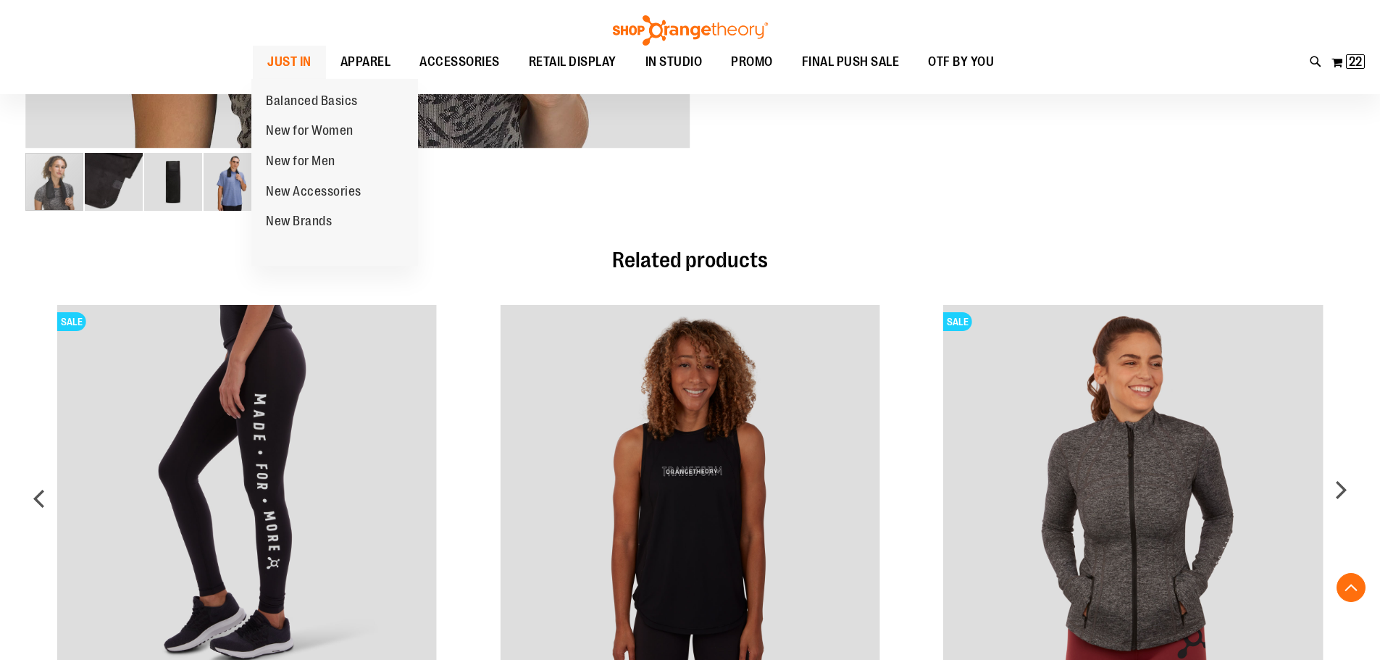
click at [303, 65] on span "JUST IN" at bounding box center [289, 62] width 44 height 33
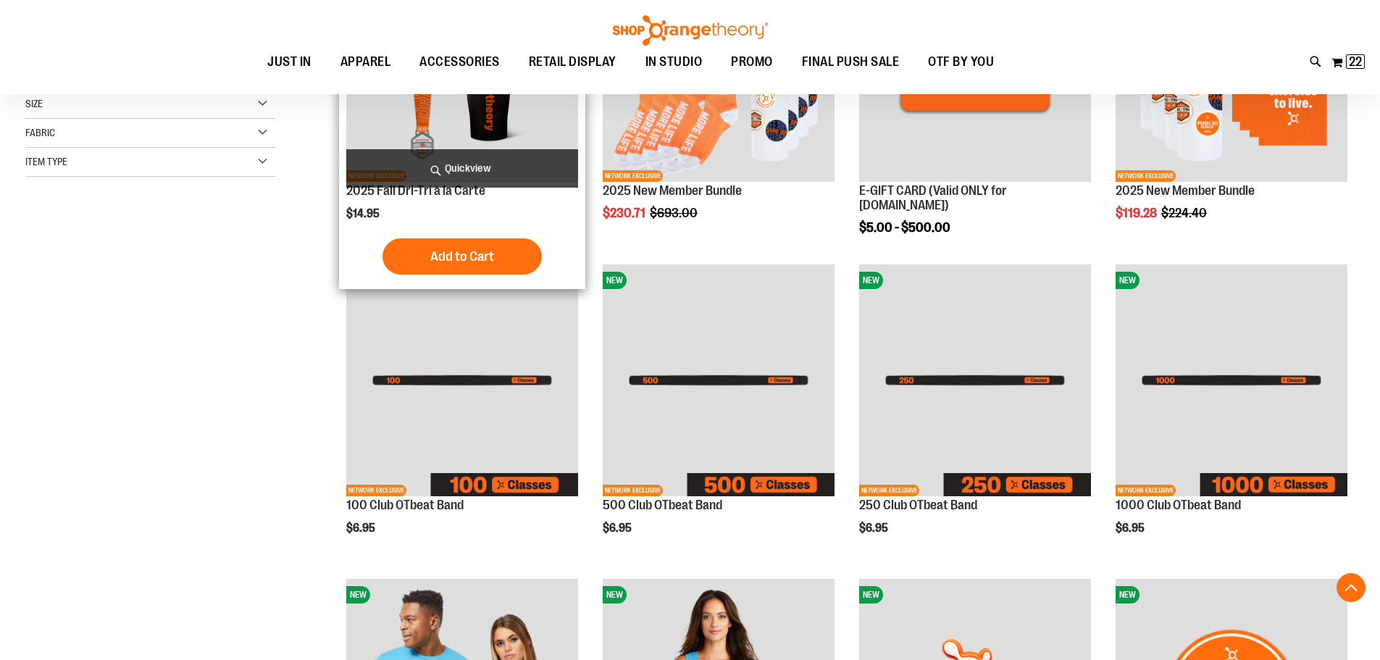
scroll to position [434, 0]
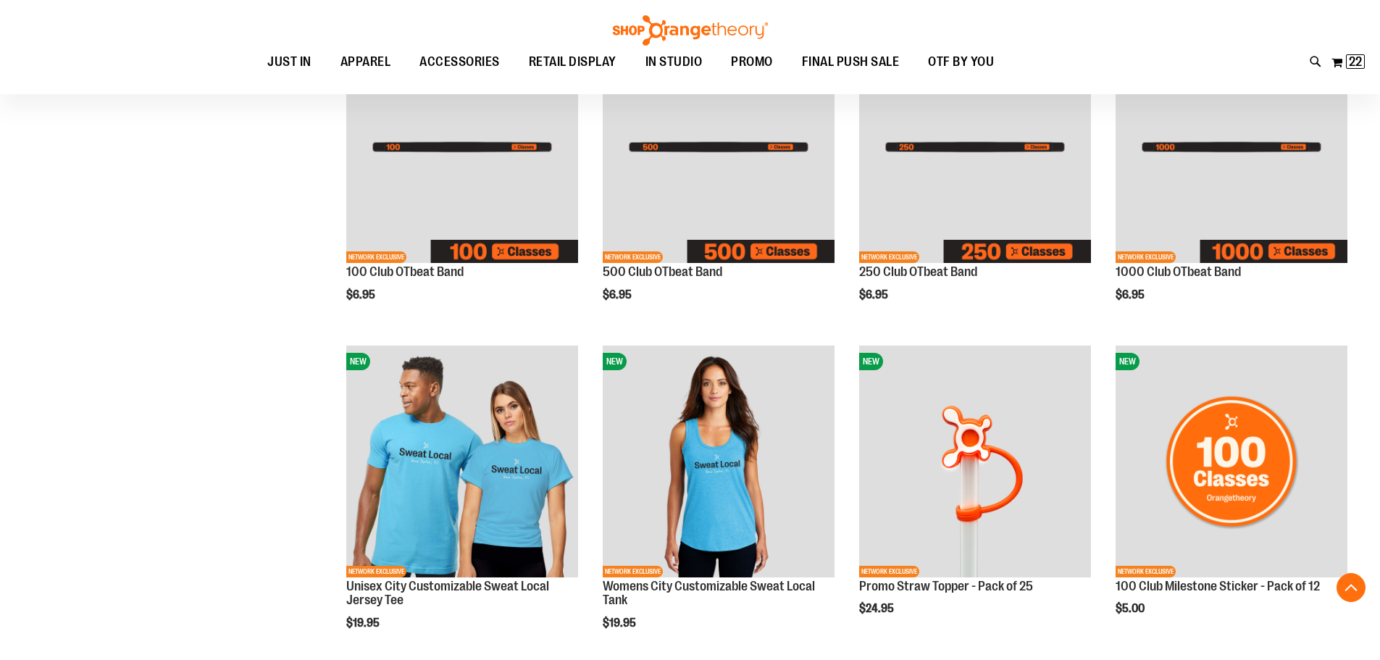
scroll to position [579, 0]
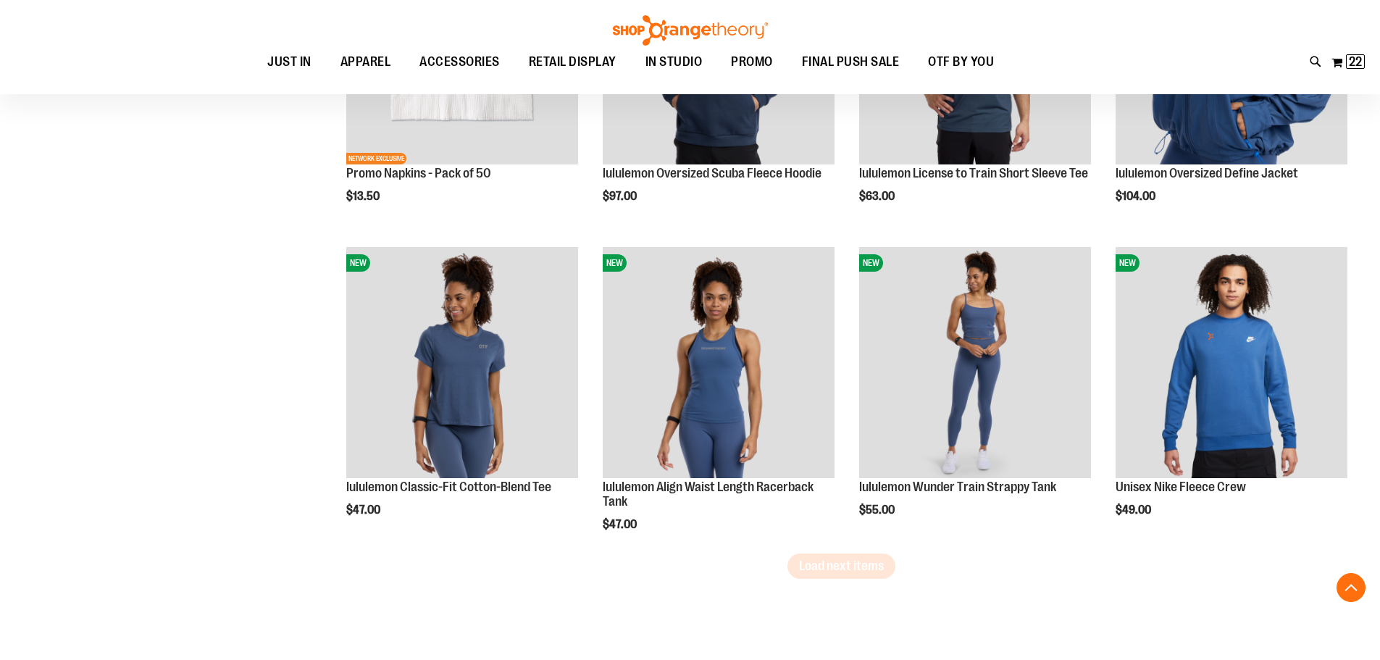
scroll to position [2607, 0]
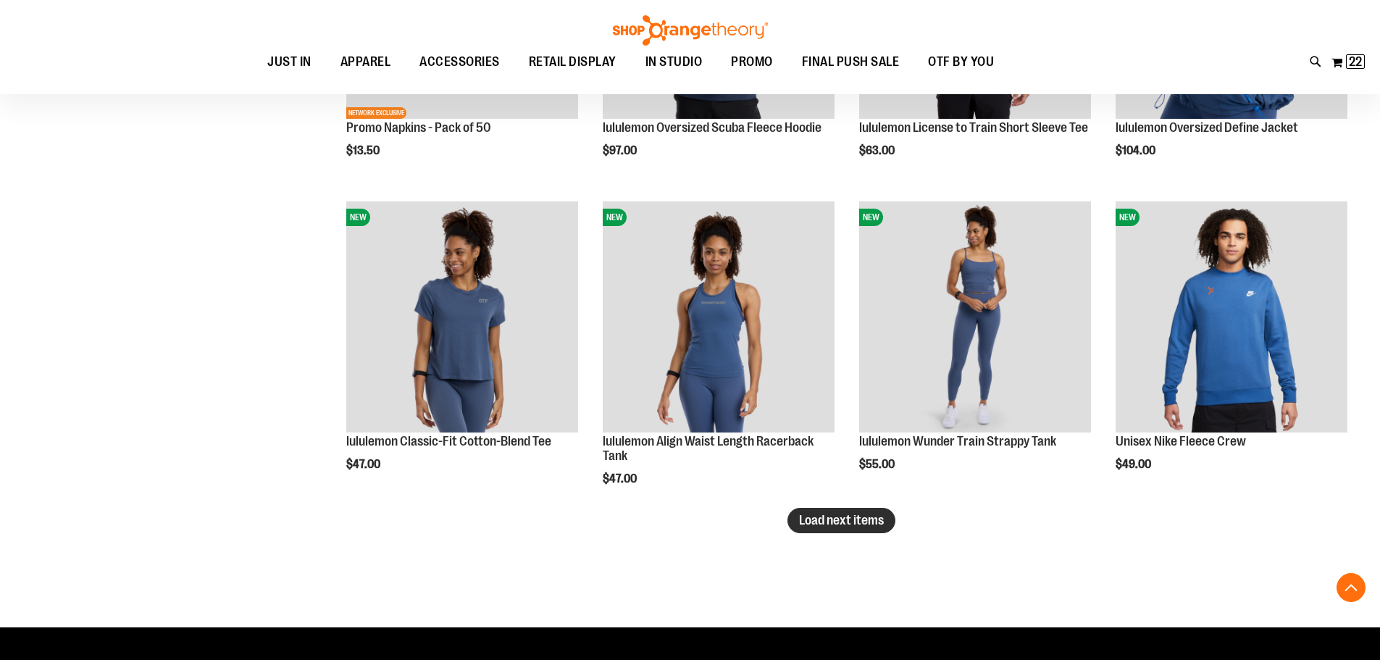
type input "**********"
click at [866, 524] on span "Load next items" at bounding box center [841, 520] width 85 height 14
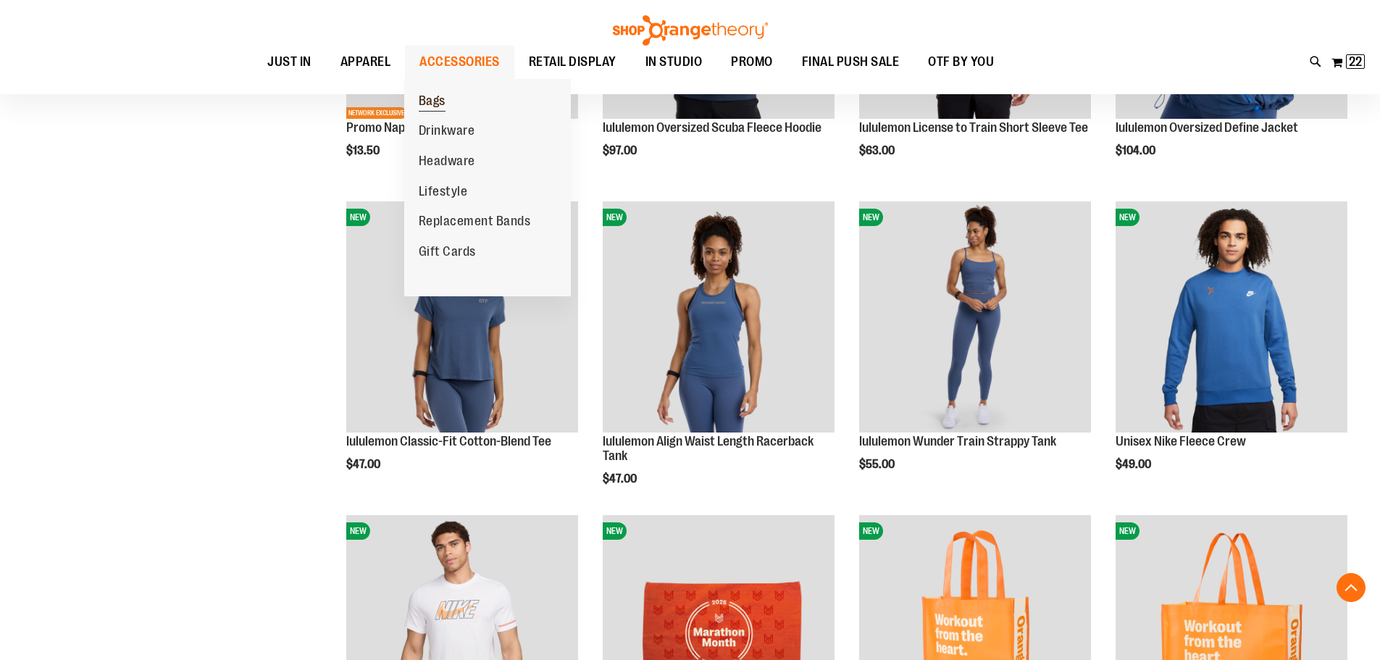
click at [434, 100] on span "Bags" at bounding box center [432, 102] width 27 height 18
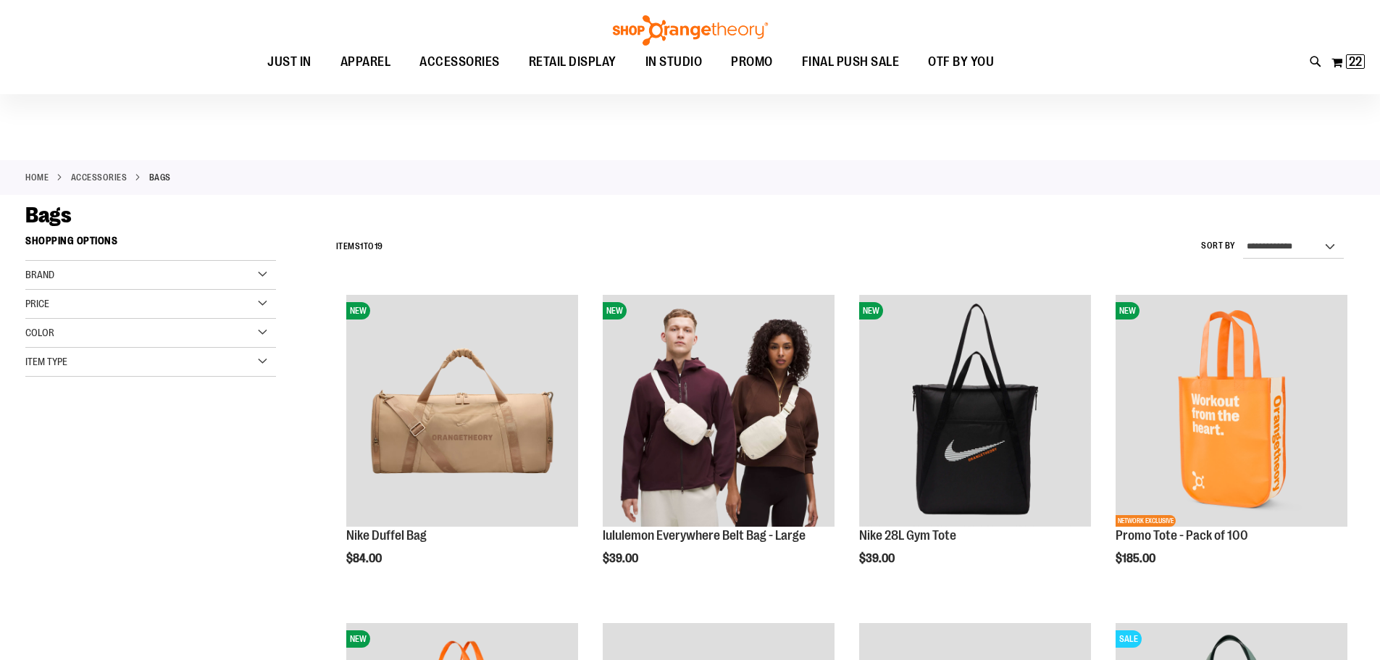
scroll to position [72, 0]
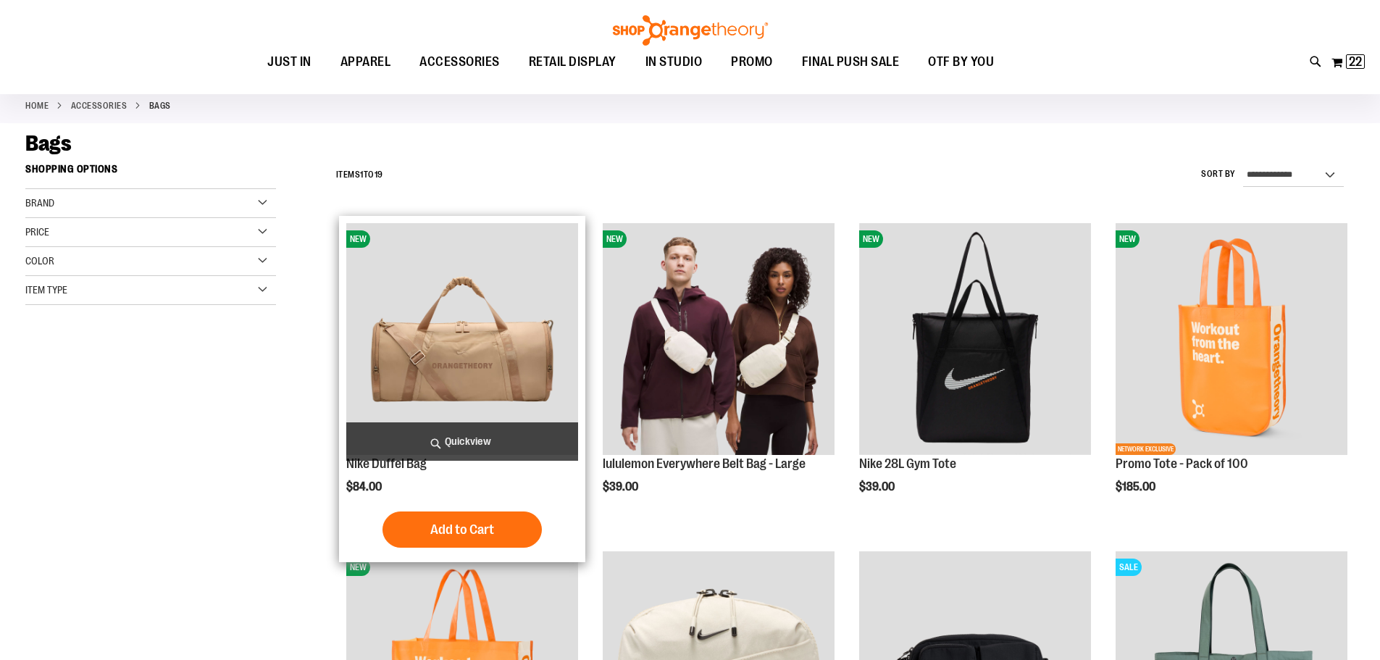
type input "**********"
click at [519, 332] on img "product" at bounding box center [462, 339] width 232 height 232
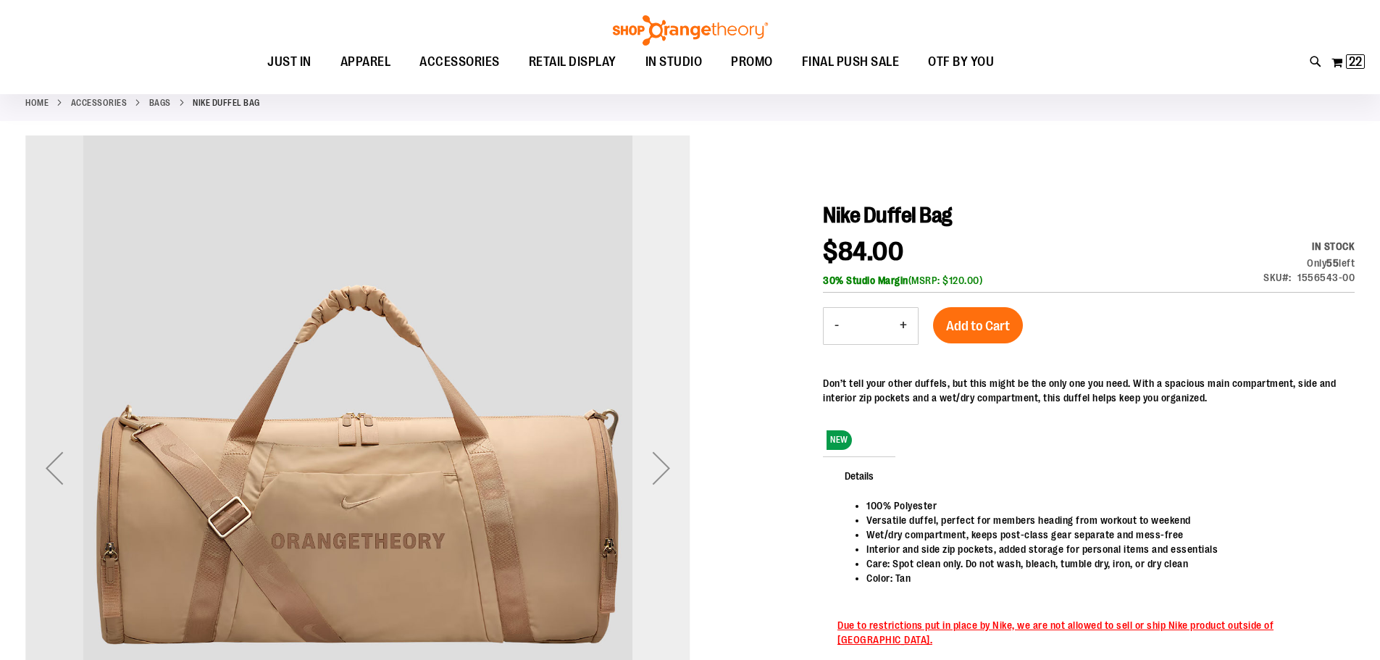
scroll to position [144, 0]
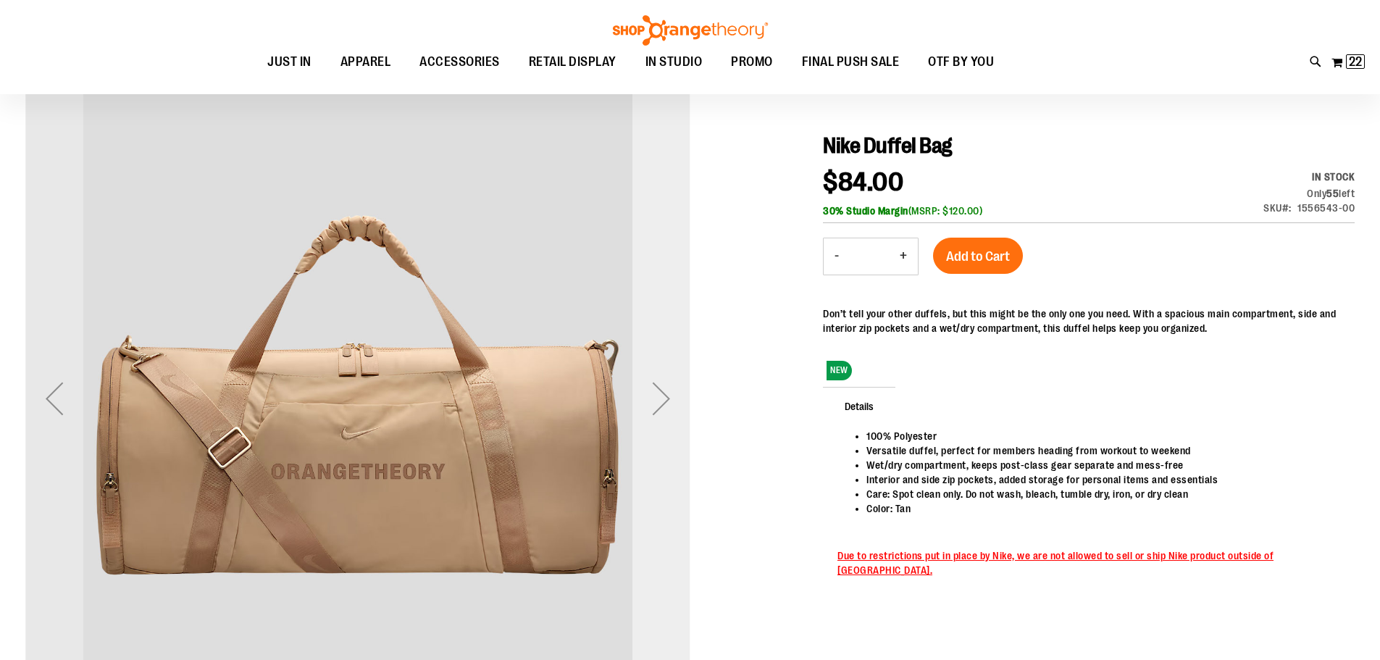
type input "**********"
click at [655, 397] on div "Next" at bounding box center [661, 398] width 58 height 58
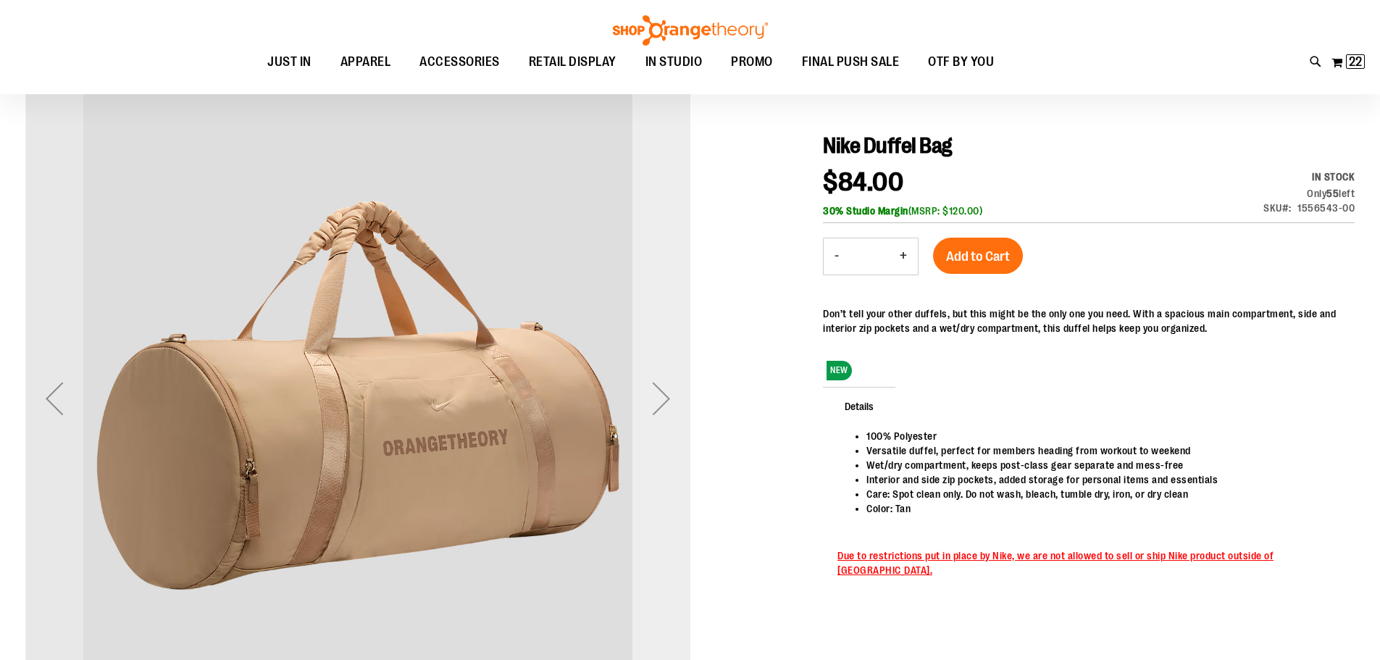
click at [655, 397] on div "Next" at bounding box center [661, 398] width 58 height 58
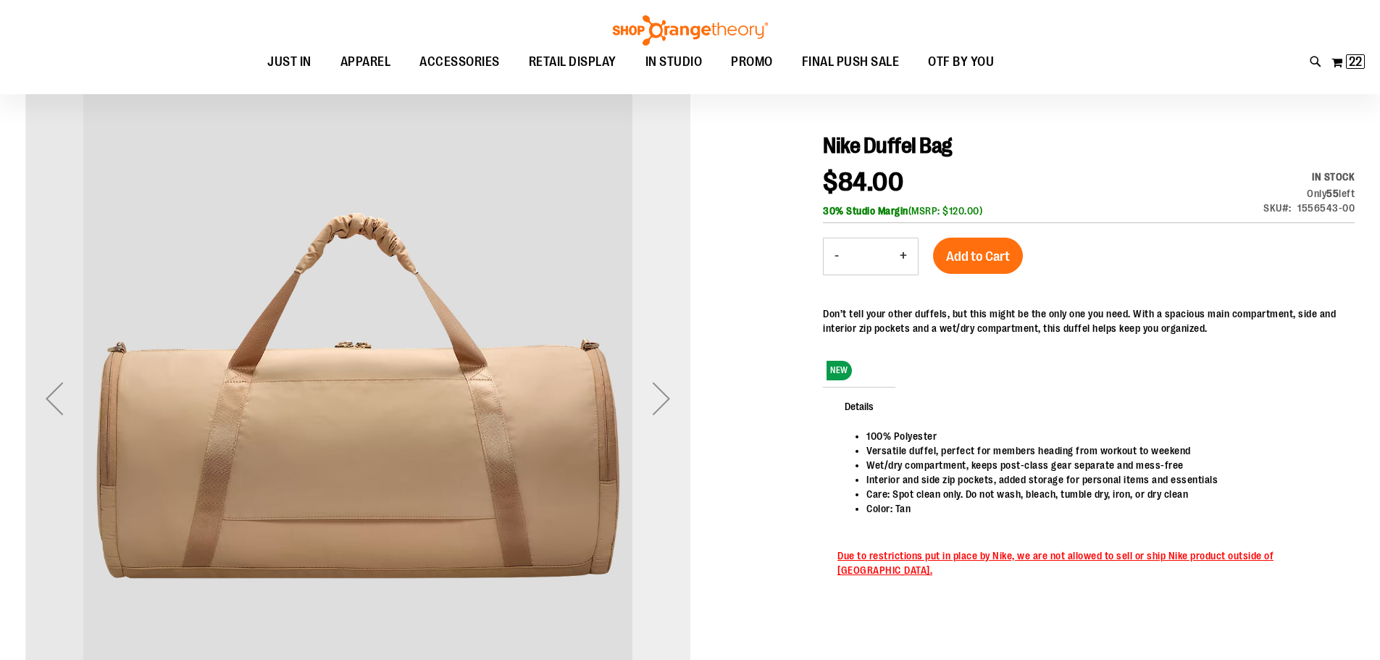
click at [655, 397] on div "Next" at bounding box center [661, 398] width 58 height 58
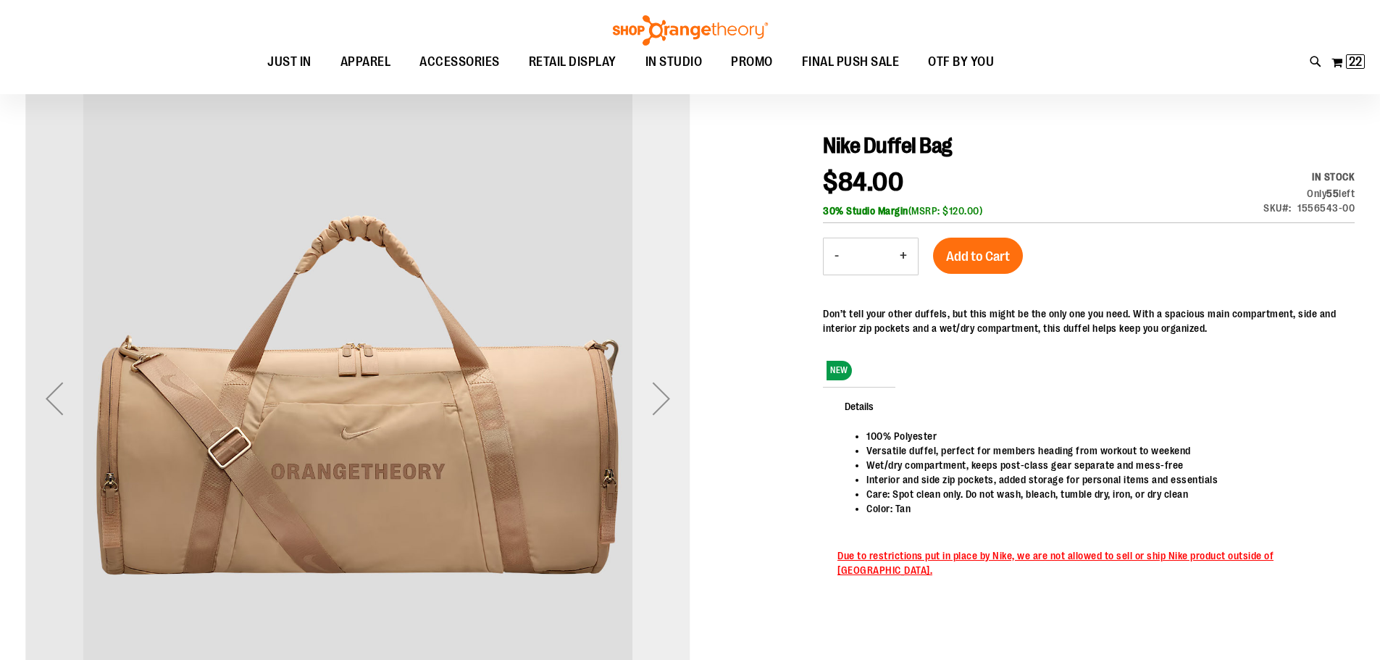
click at [655, 397] on div "Next" at bounding box center [661, 398] width 58 height 58
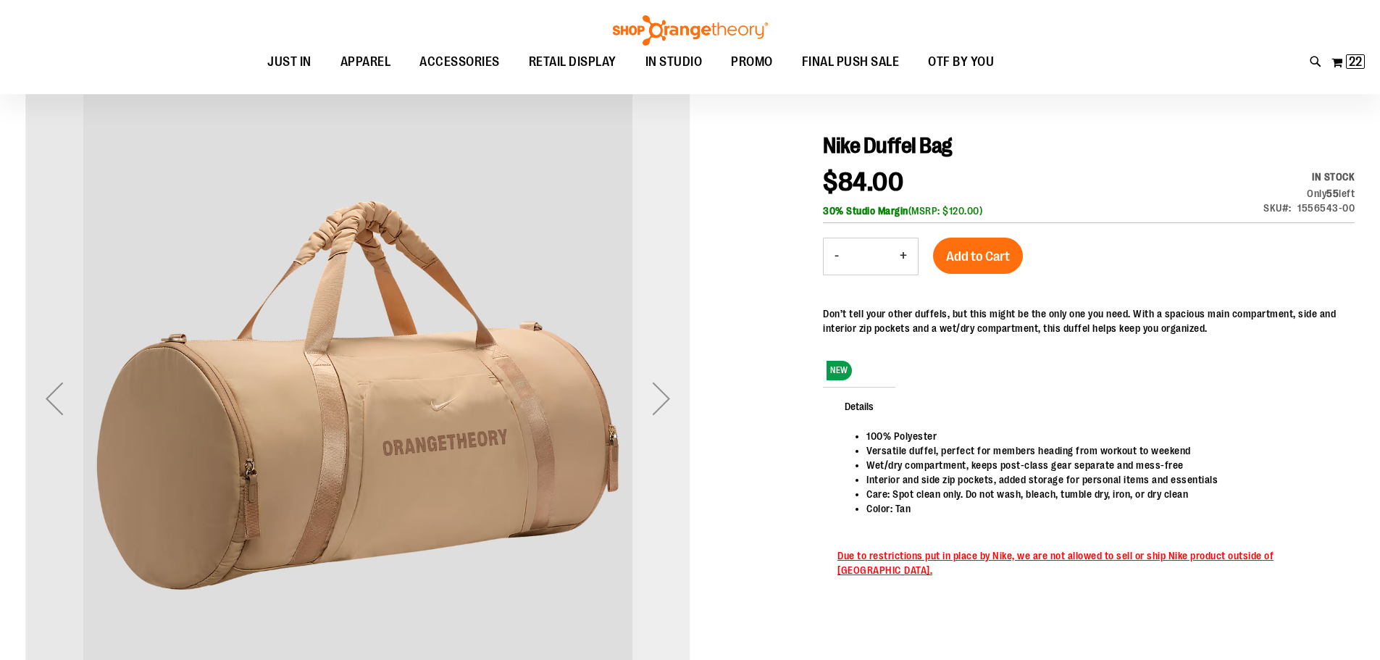
click at [655, 397] on div "Next" at bounding box center [661, 398] width 58 height 58
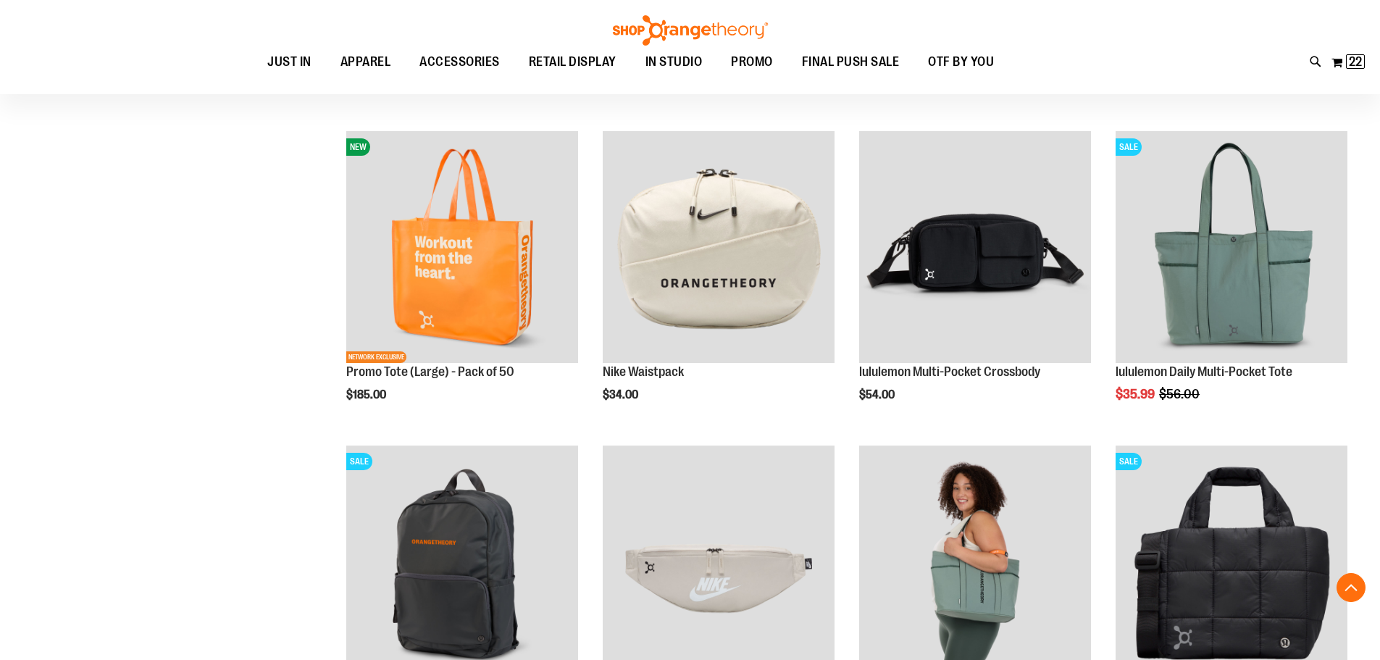
scroll to position [361, 0]
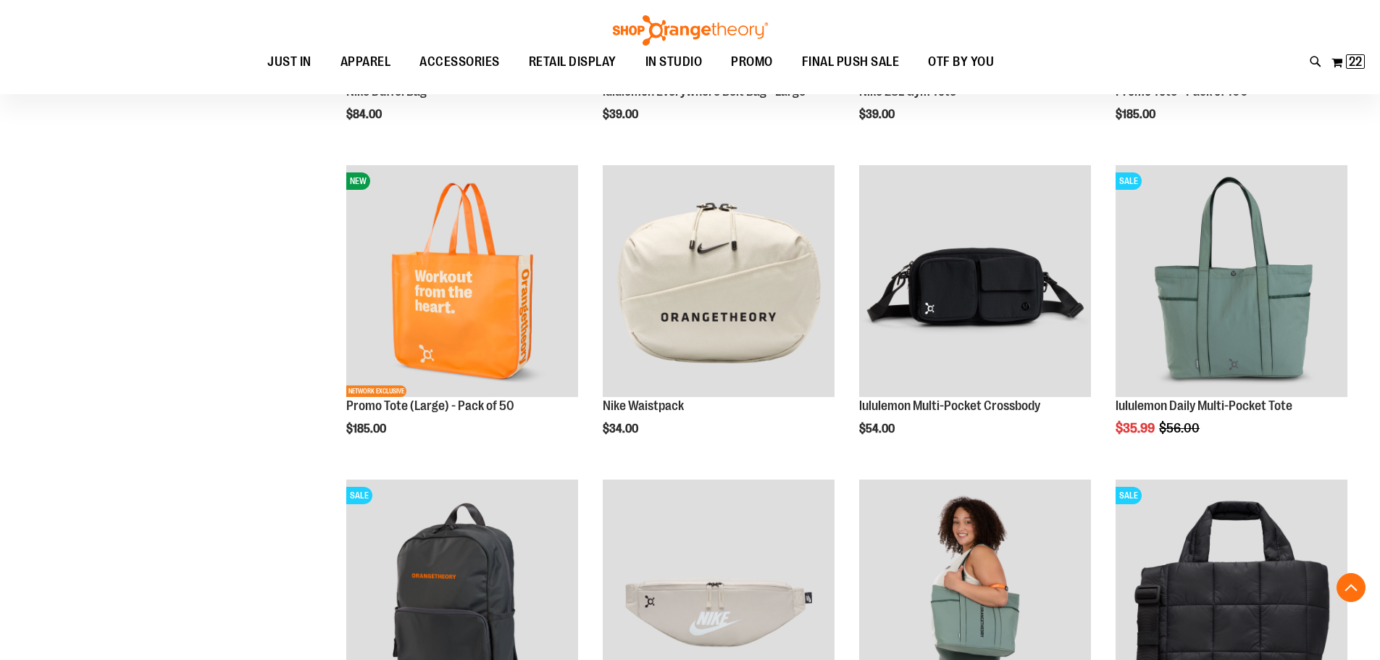
scroll to position [361, 0]
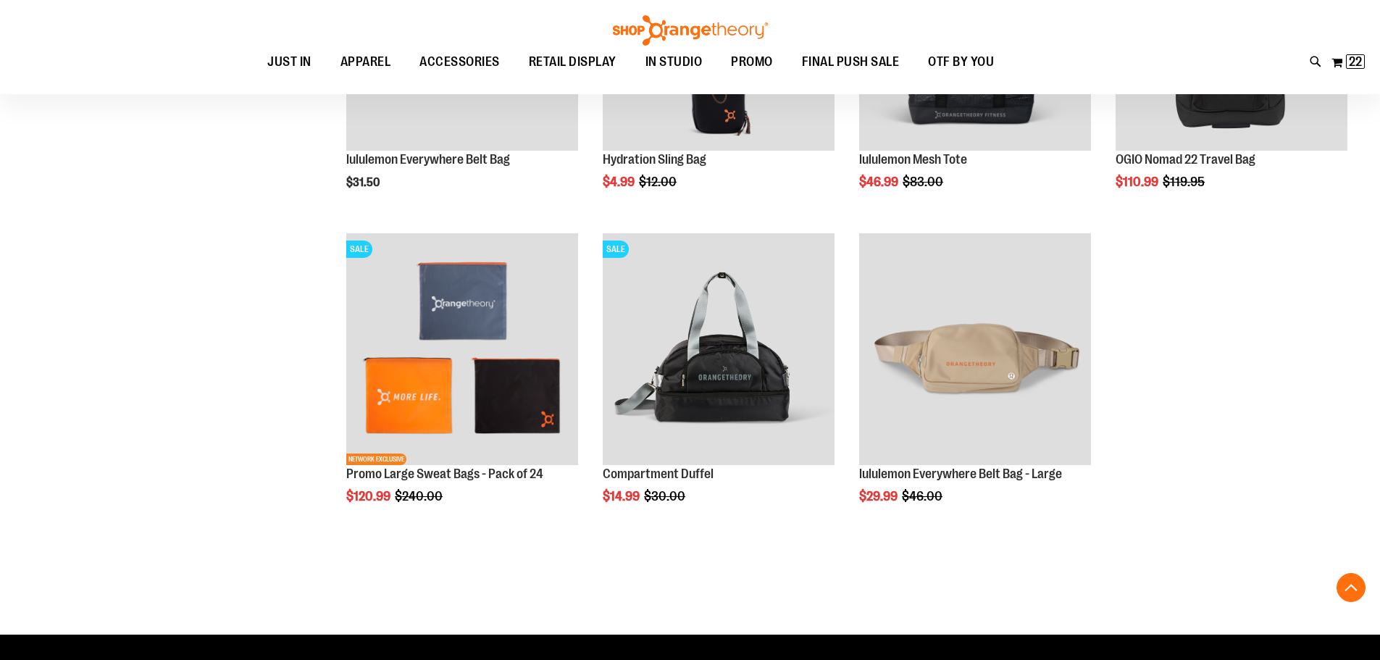
scroll to position [796, 0]
